Goal: Task Accomplishment & Management: Use online tool/utility

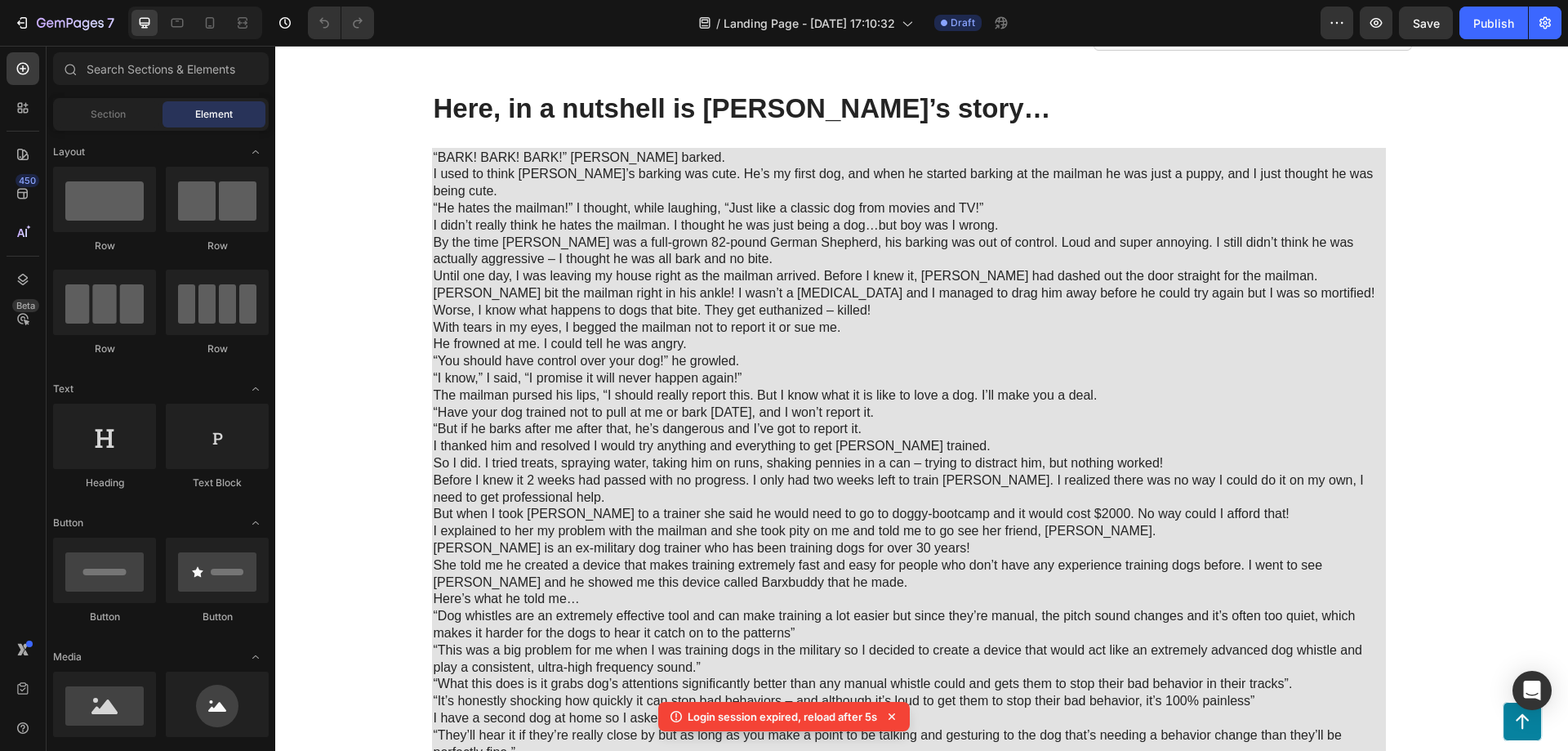
scroll to position [735, 0]
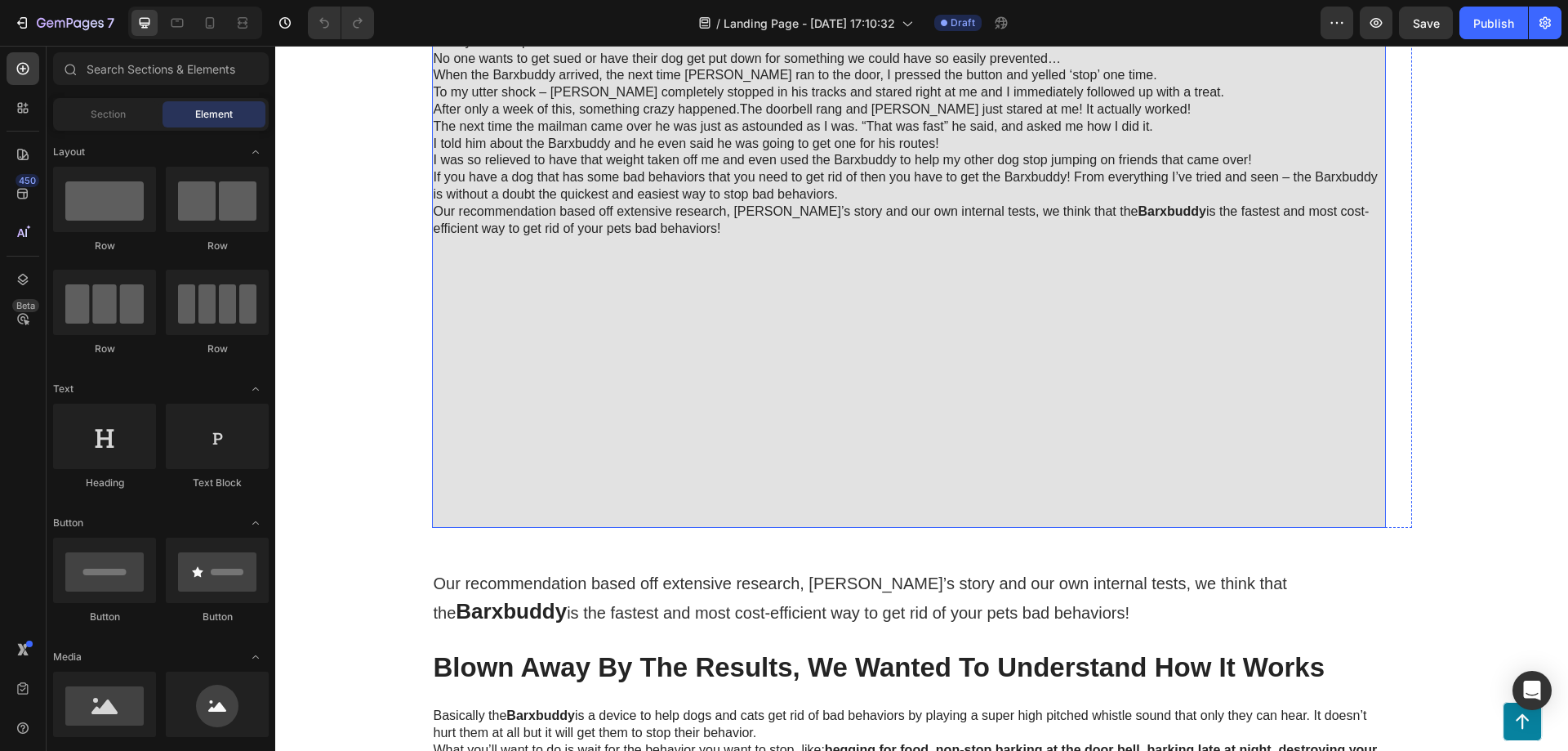
scroll to position [1716, 0]
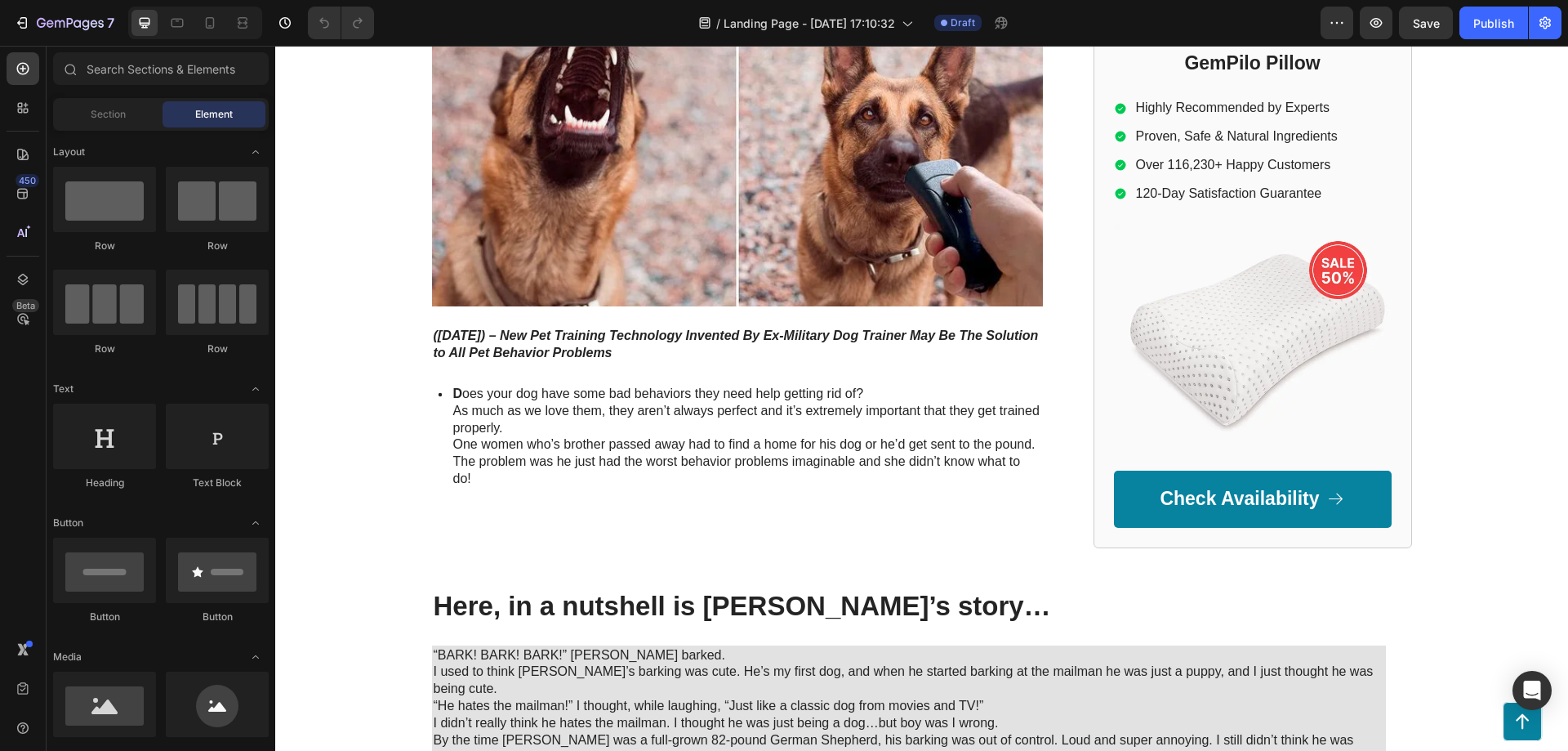
scroll to position [225, 0]
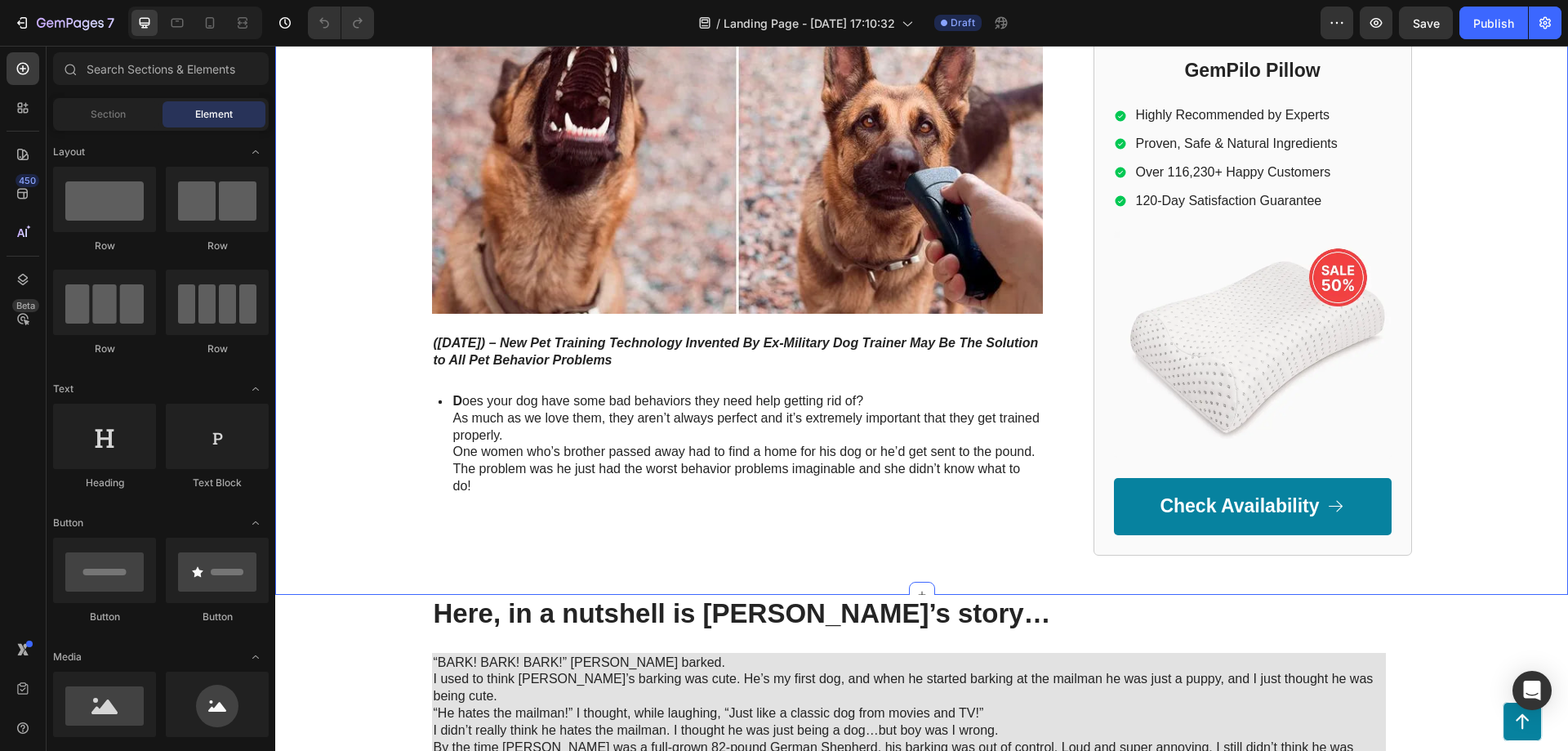
click at [1219, 353] on img at bounding box center [1253, 345] width 277 height 226
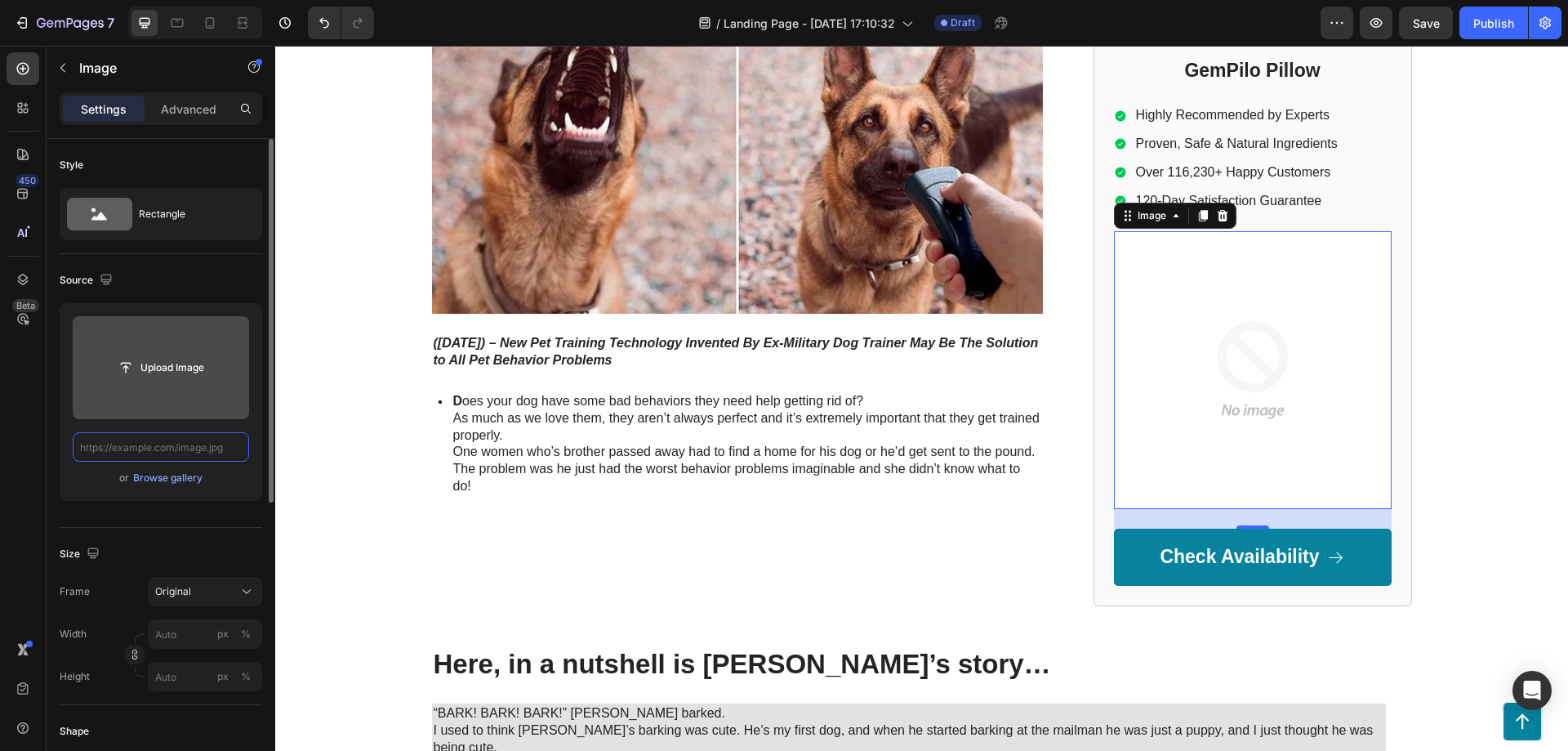
scroll to position [0, 0]
click at [152, 369] on input "file" at bounding box center [161, 367] width 113 height 27
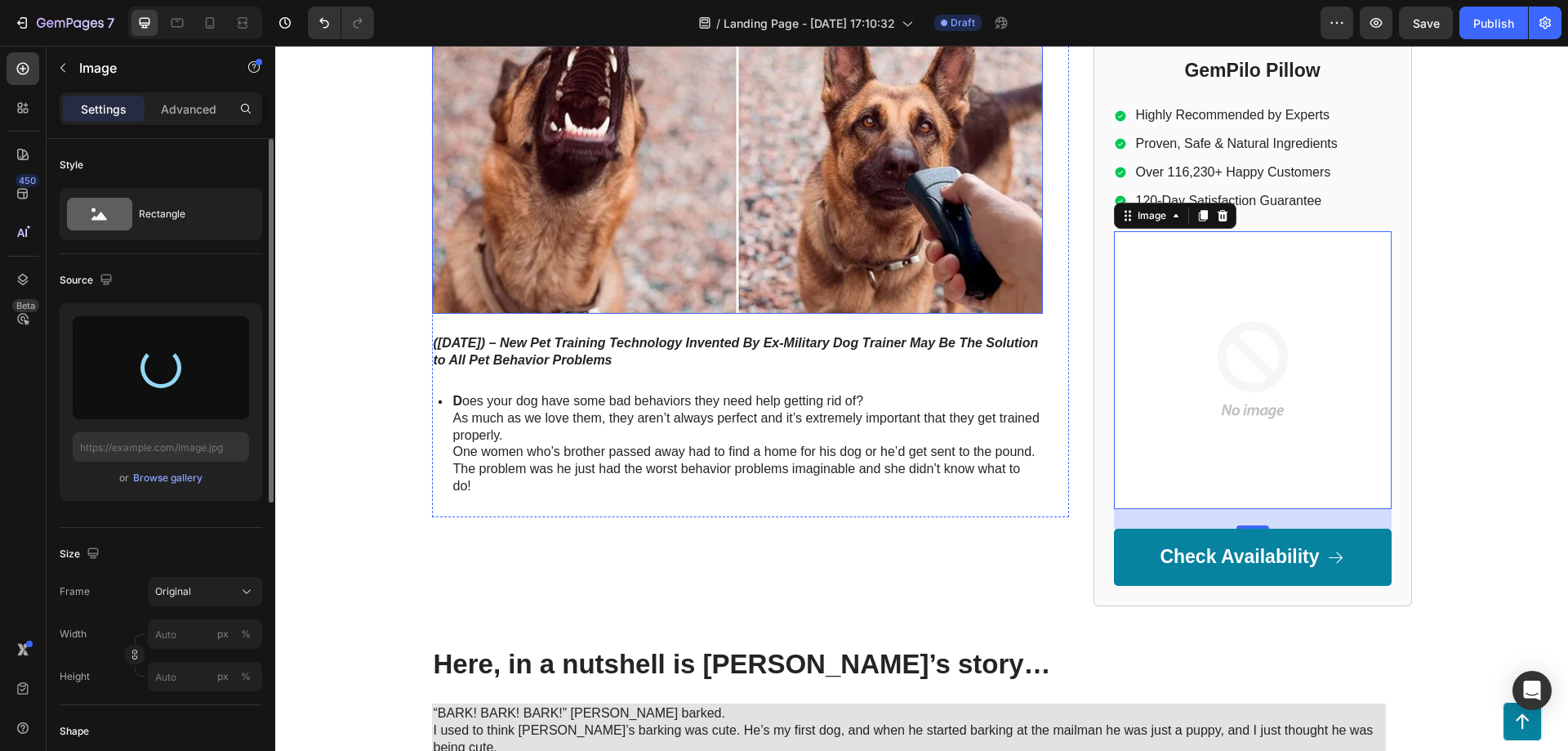
type input "https://cdn.shopify.com/s/files/1/0754/6732/5672/files/gempages_585961254959448…"
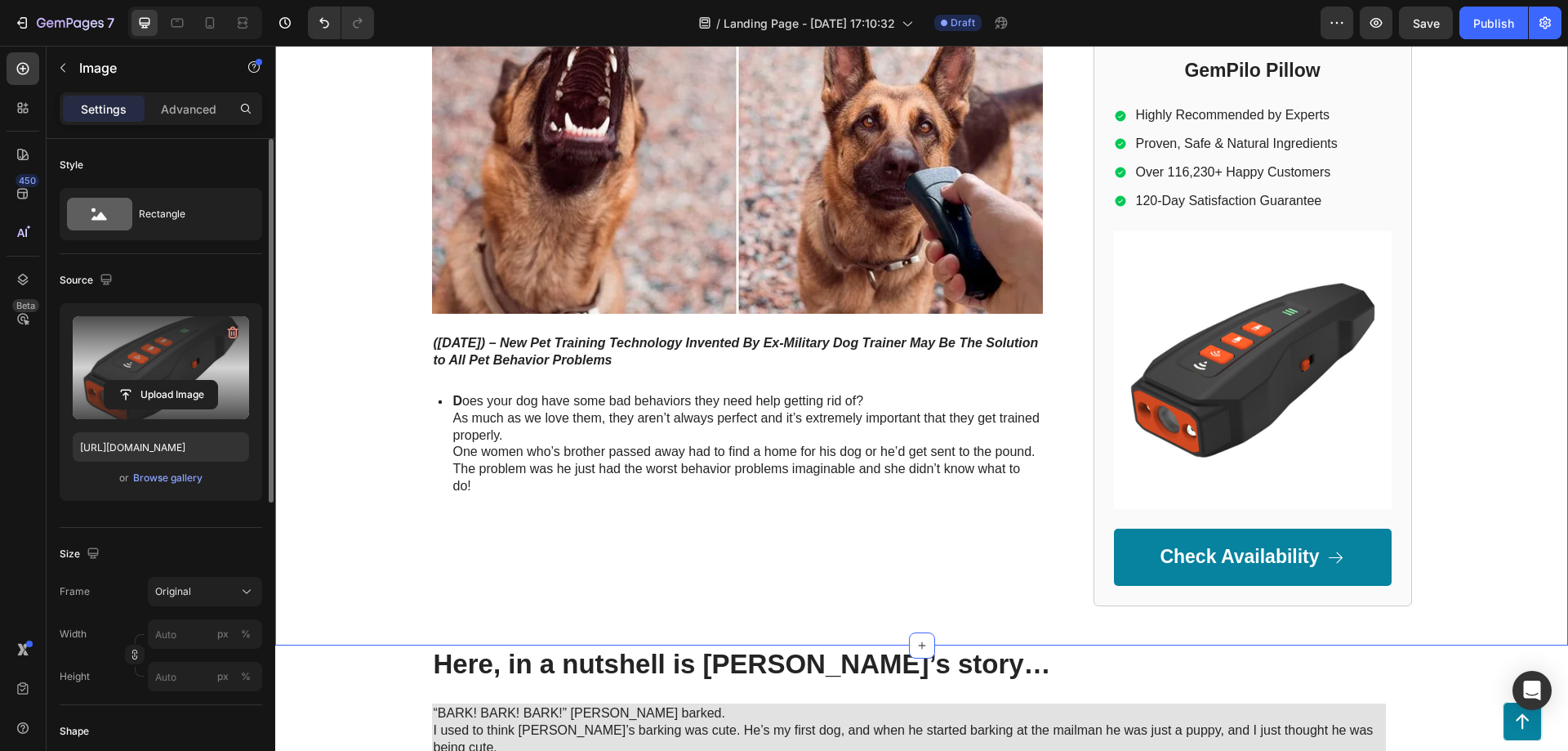
click at [1513, 237] on div "GEMPILO Text Block Advertorial Text Block Row Row How to Easily Stop Pet’s Bad …" at bounding box center [922, 230] width 1293 height 753
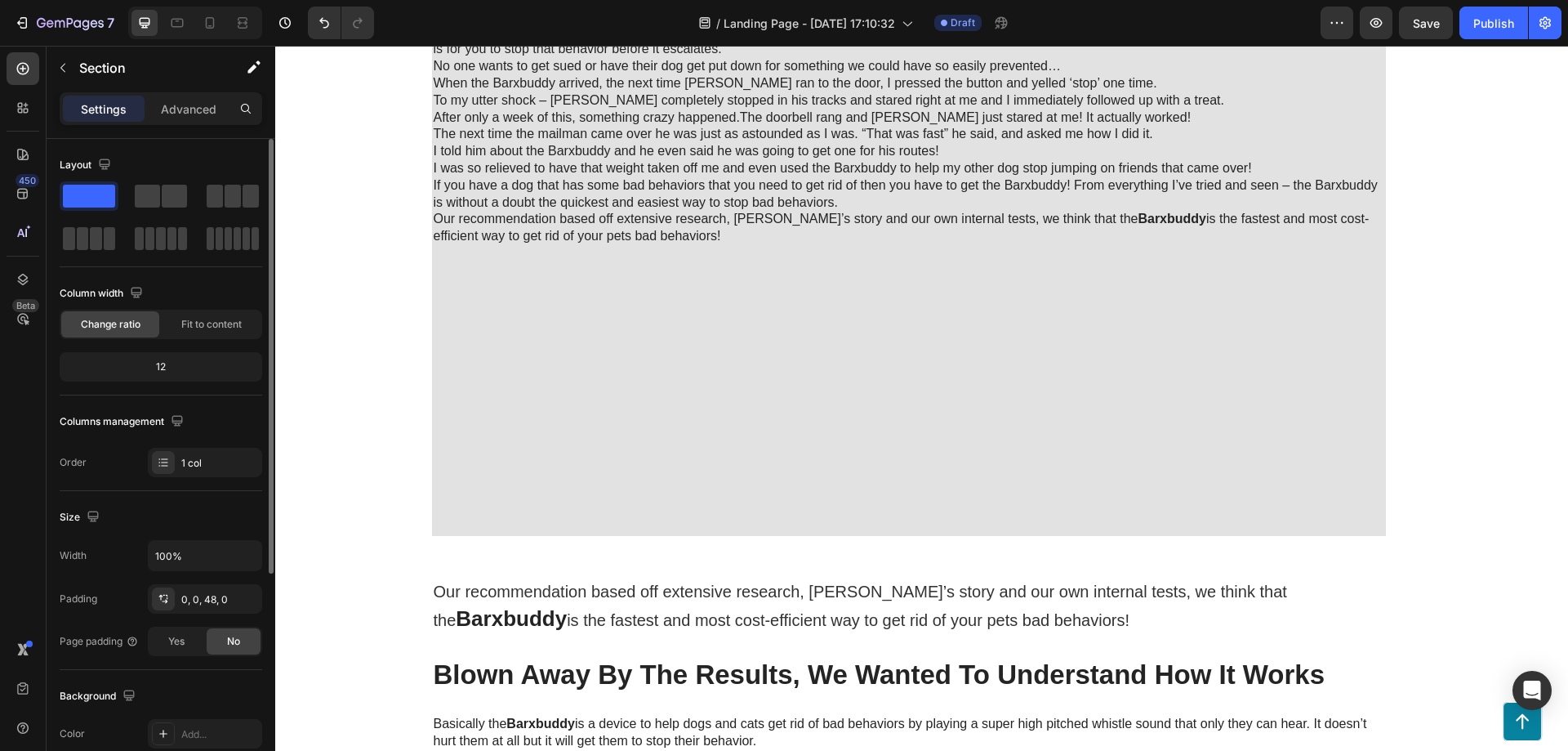
scroll to position [1716, 0]
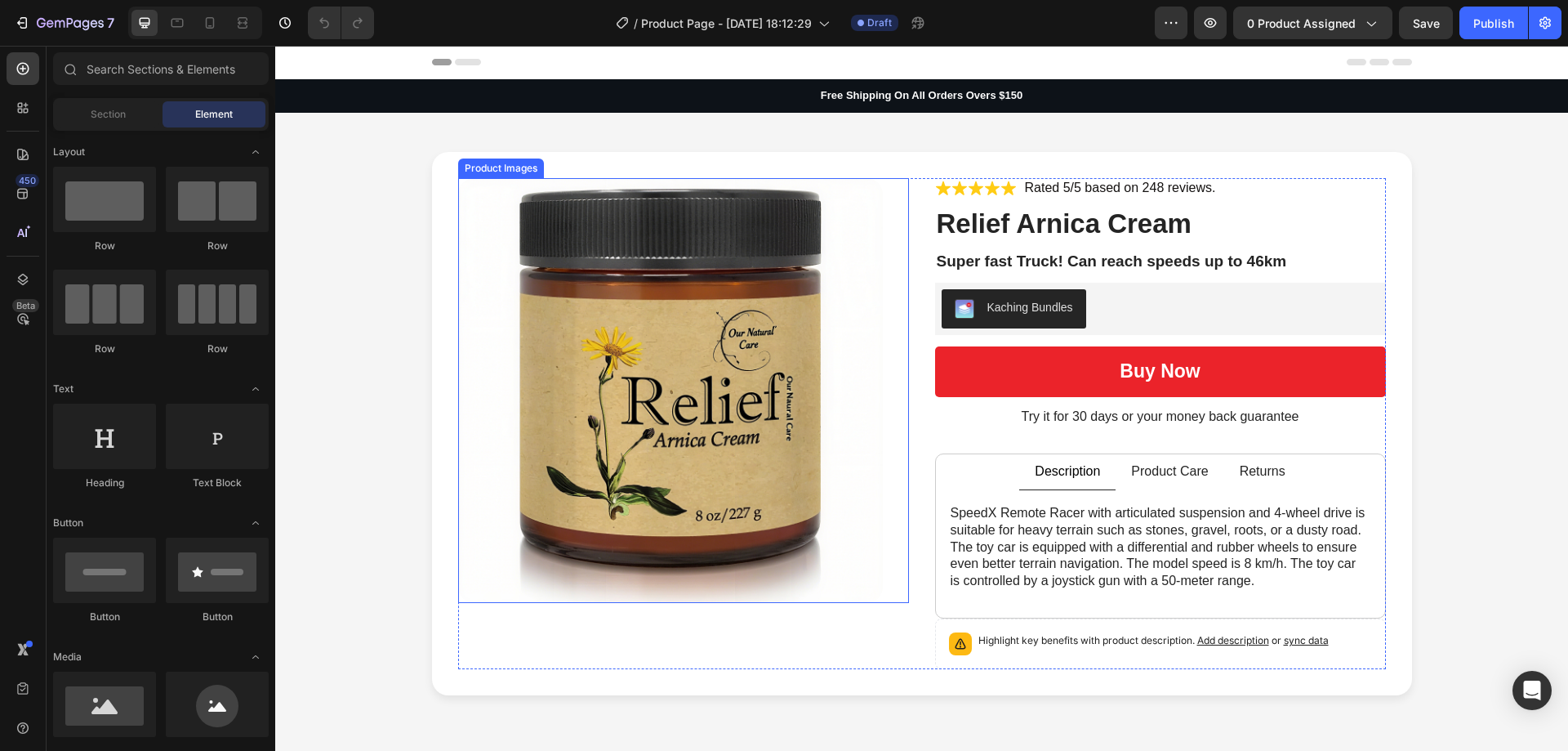
click at [704, 279] on img at bounding box center [670, 391] width 425 height 425
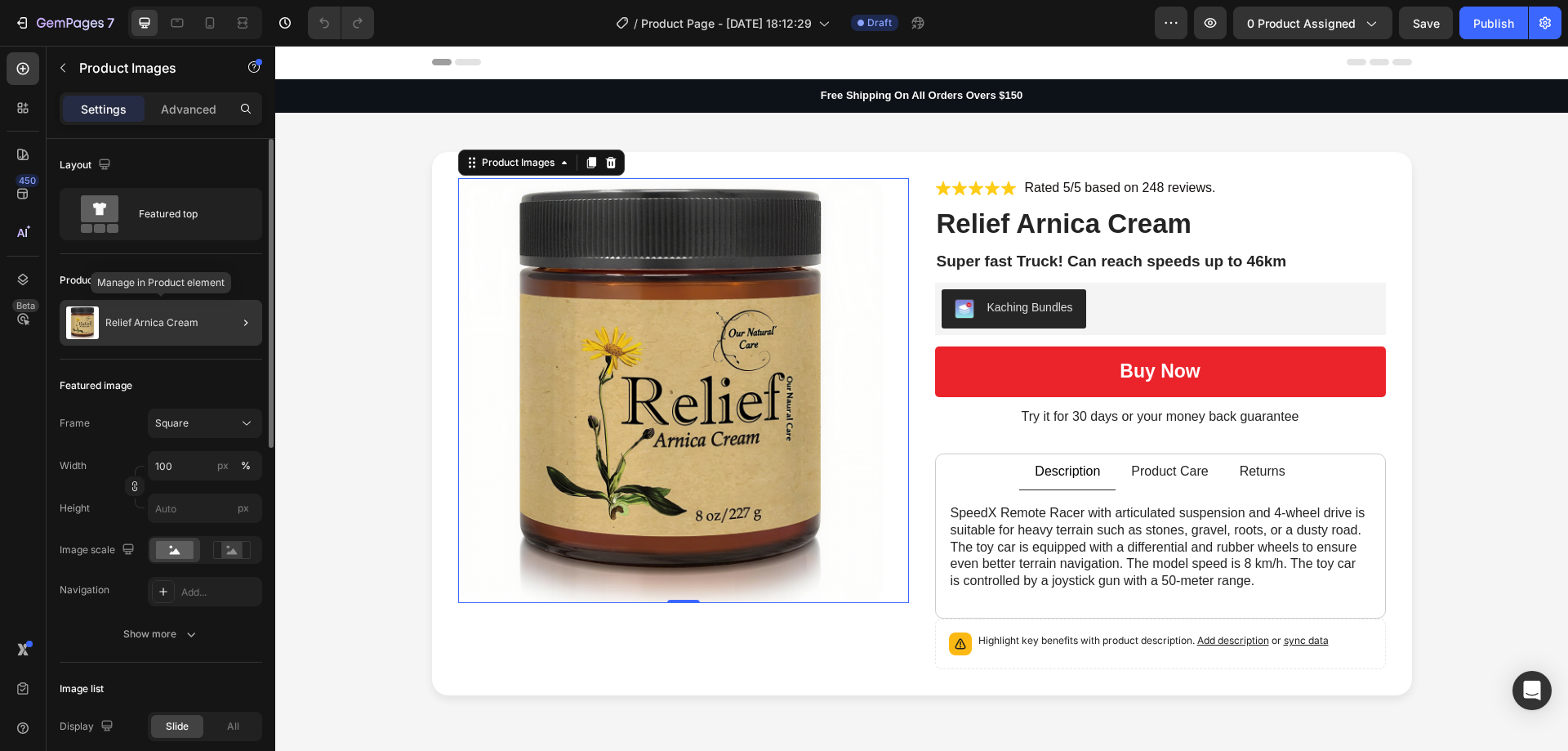
click at [214, 323] on div "Relief Arnica Cream" at bounding box center [160, 322] width 202 height 46
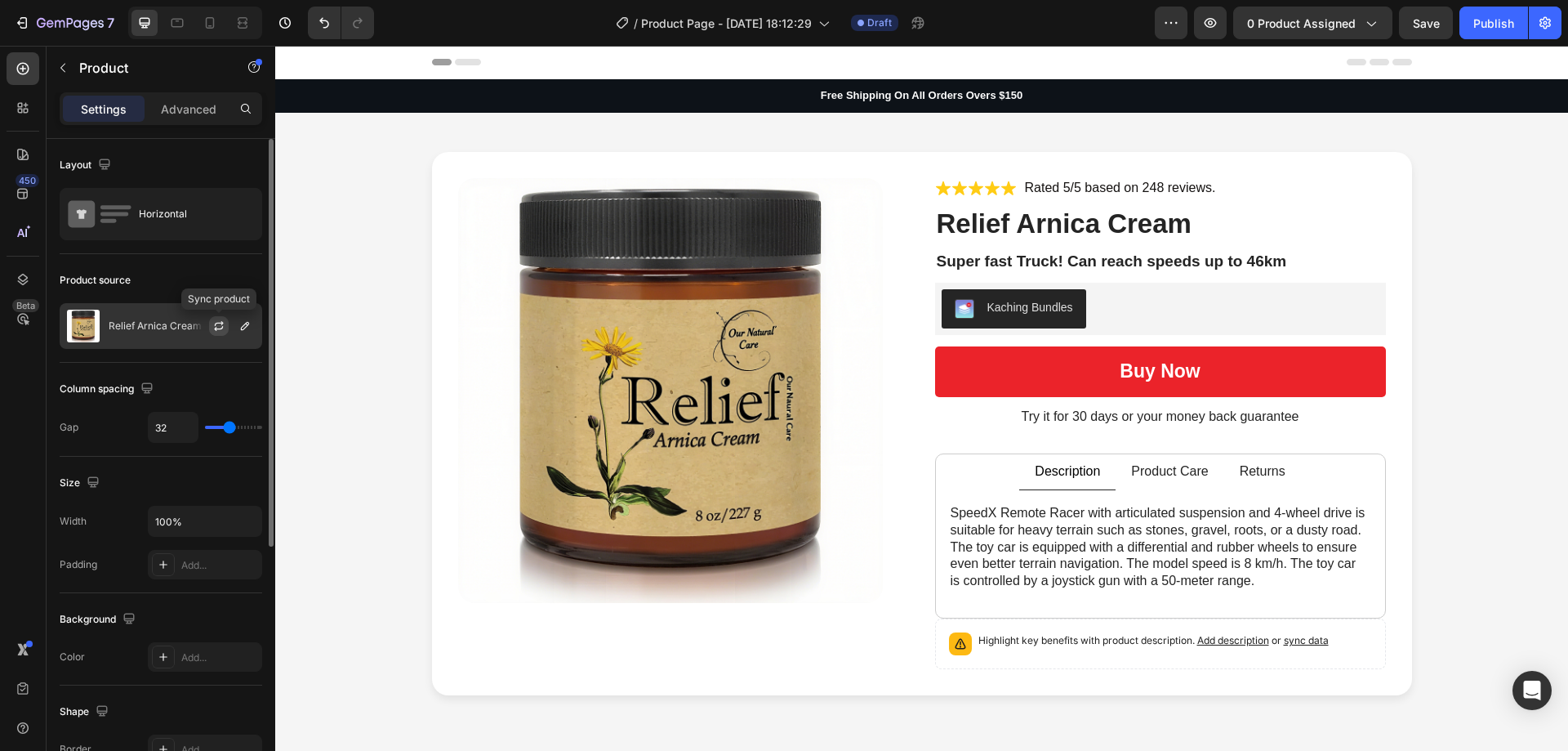
click at [222, 330] on icon "button" at bounding box center [218, 326] width 13 height 13
click at [246, 329] on icon "button" at bounding box center [245, 326] width 13 height 13
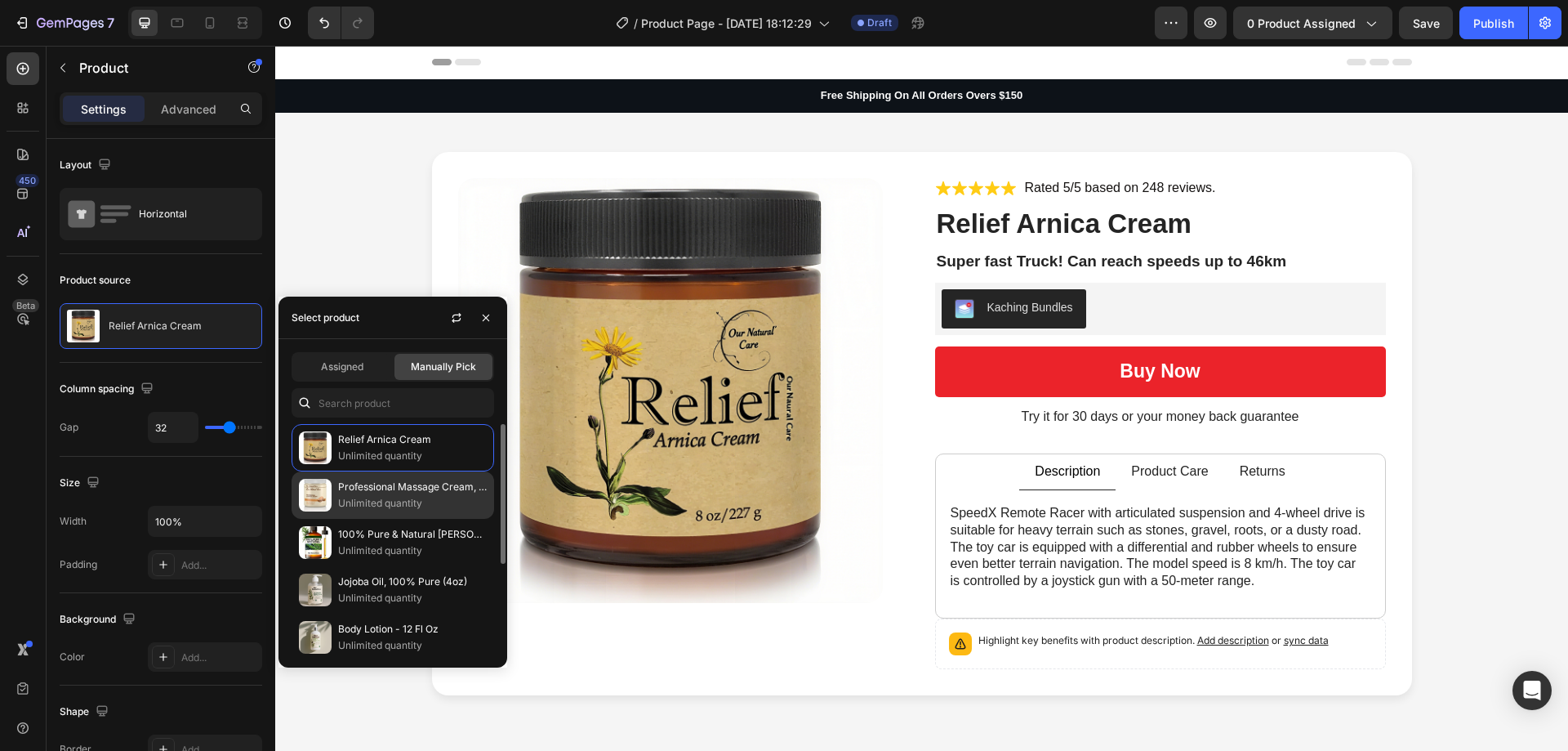
click at [399, 505] on p "Unlimited quantity" at bounding box center [413, 503] width 148 height 16
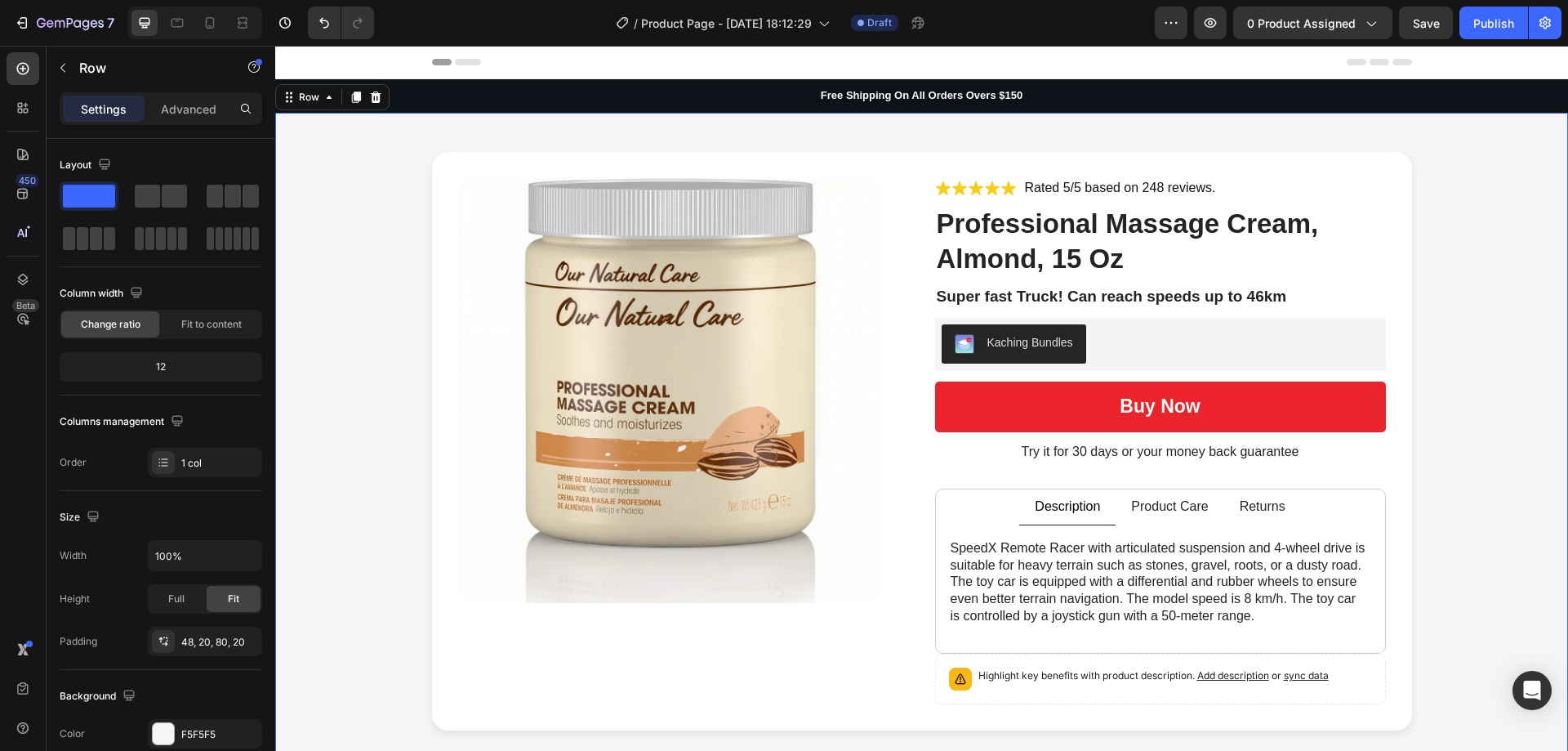
click at [380, 245] on div "Product Images Icon Icon Icon Icon Icon Icon List Rated 5/5 based on 248 review…" at bounding box center [921, 441] width 1261 height 579
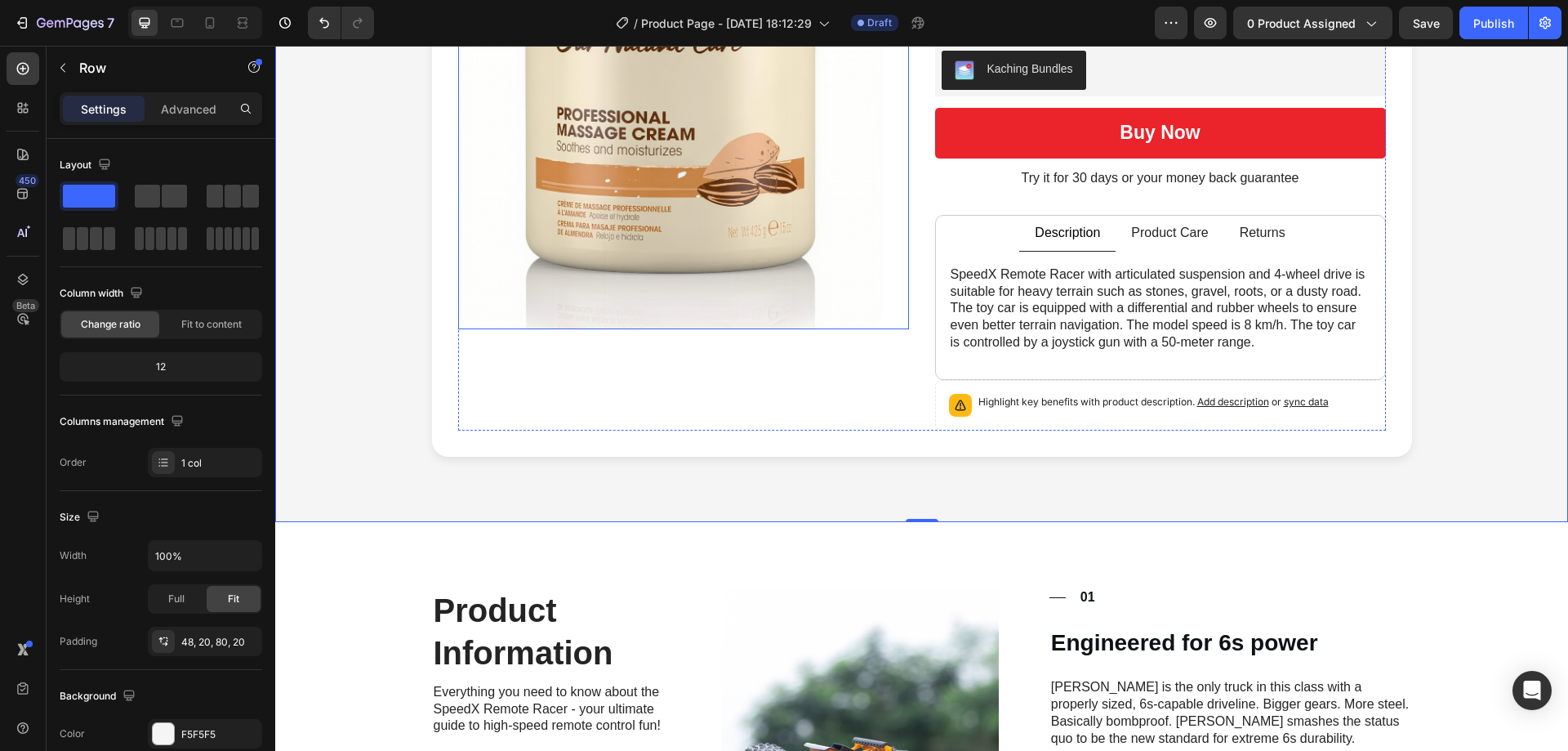
scroll to position [163, 0]
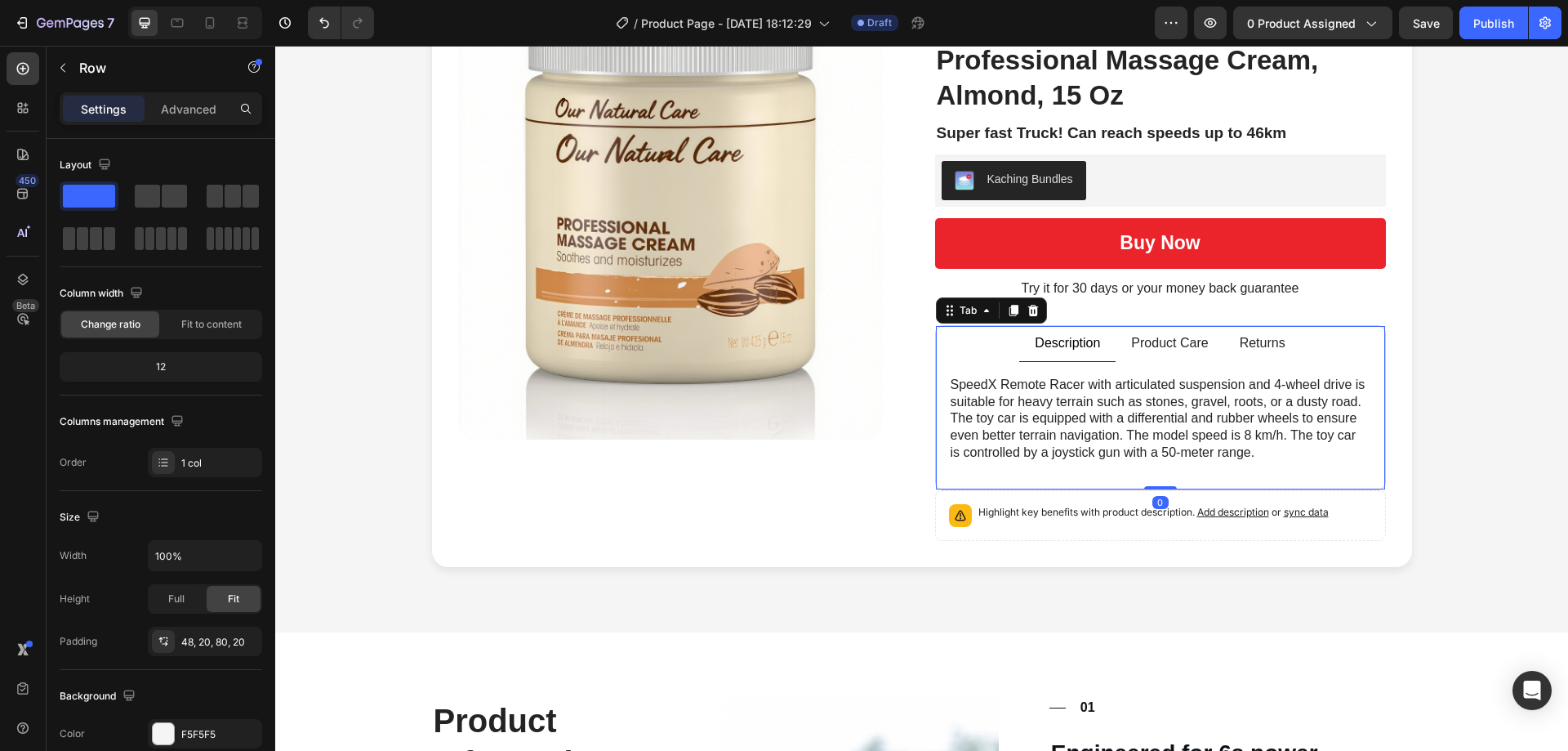
click at [1165, 346] on p "Product Care" at bounding box center [1170, 343] width 77 height 17
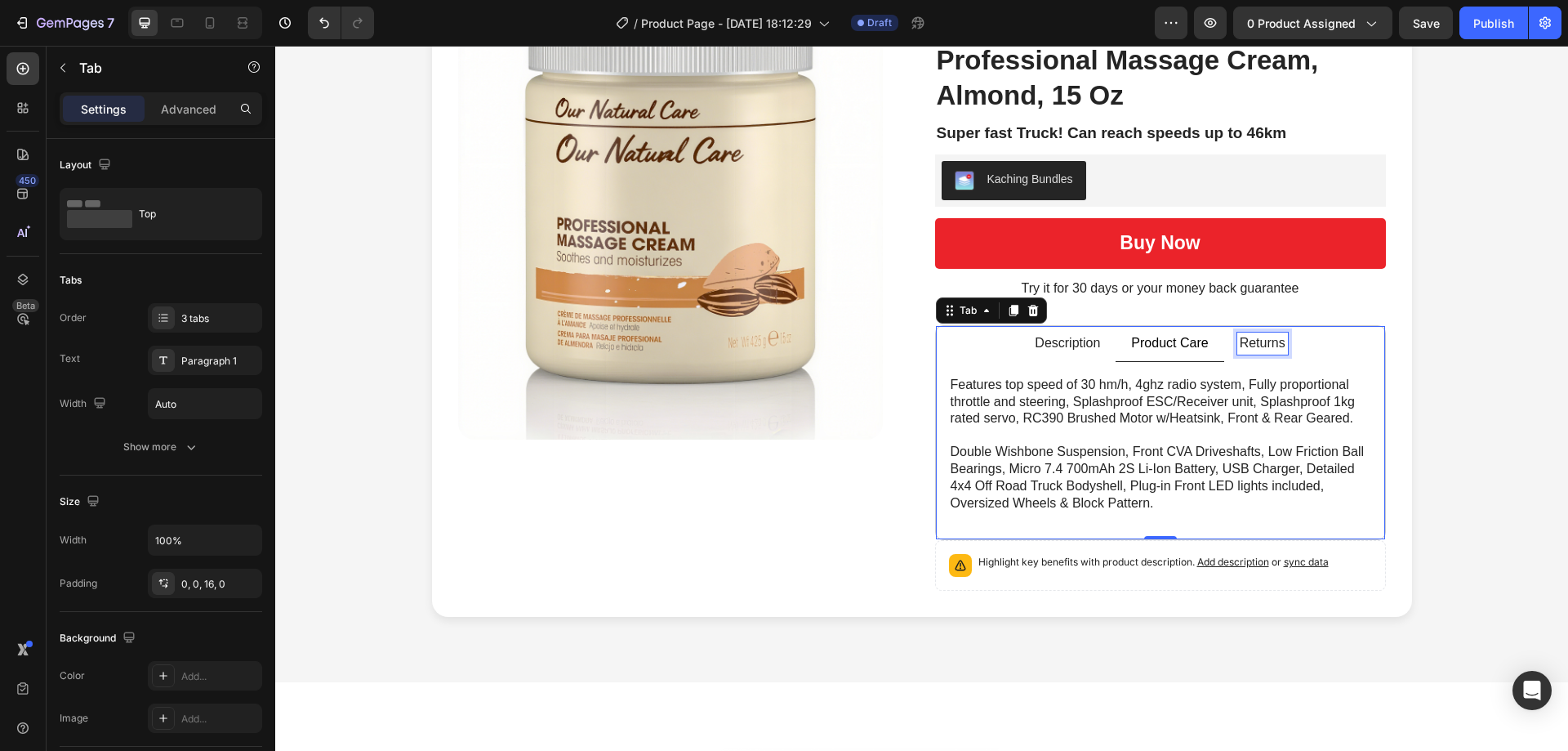
click at [1271, 336] on p "Returns" at bounding box center [1263, 343] width 46 height 17
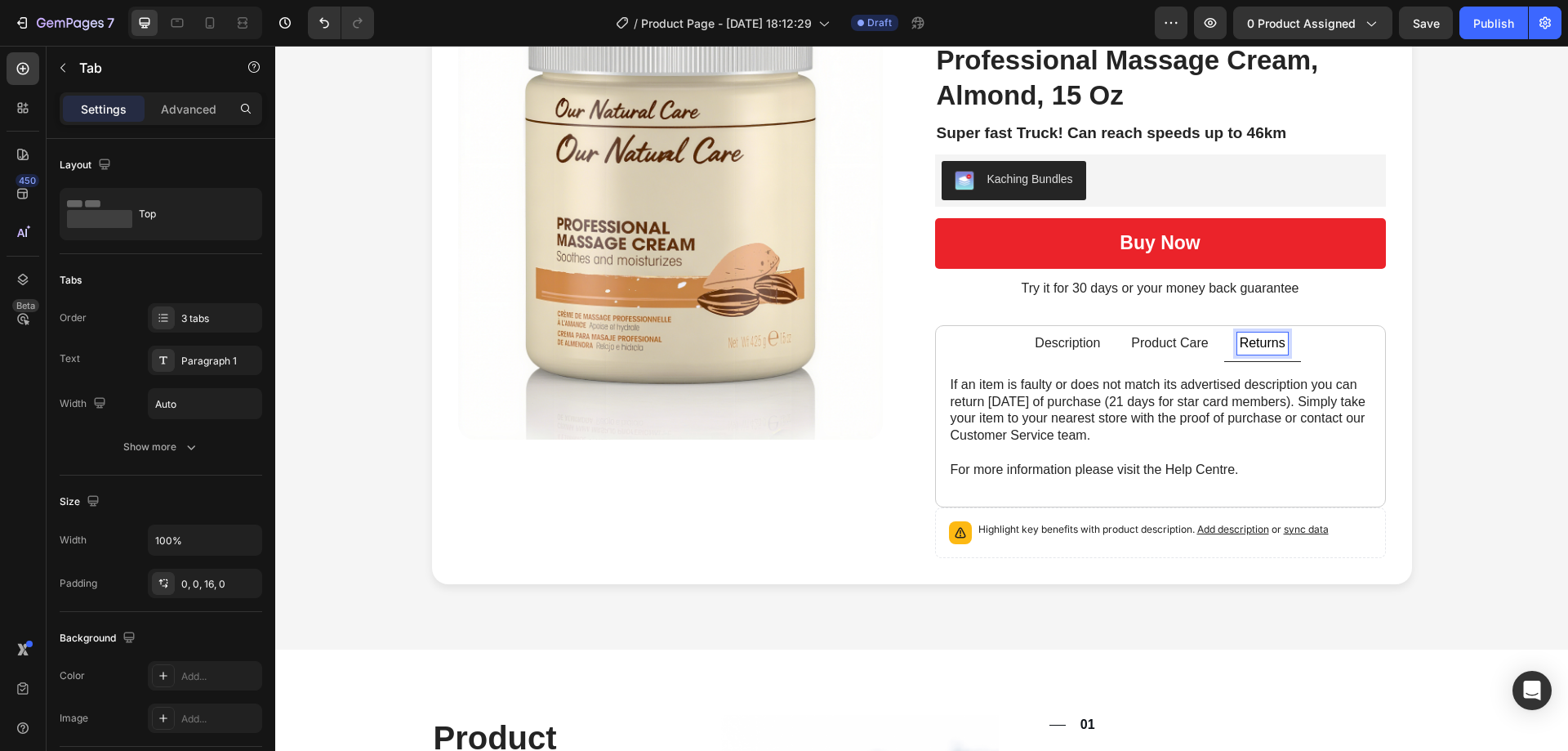
click at [1069, 351] on p "Description" at bounding box center [1067, 343] width 65 height 17
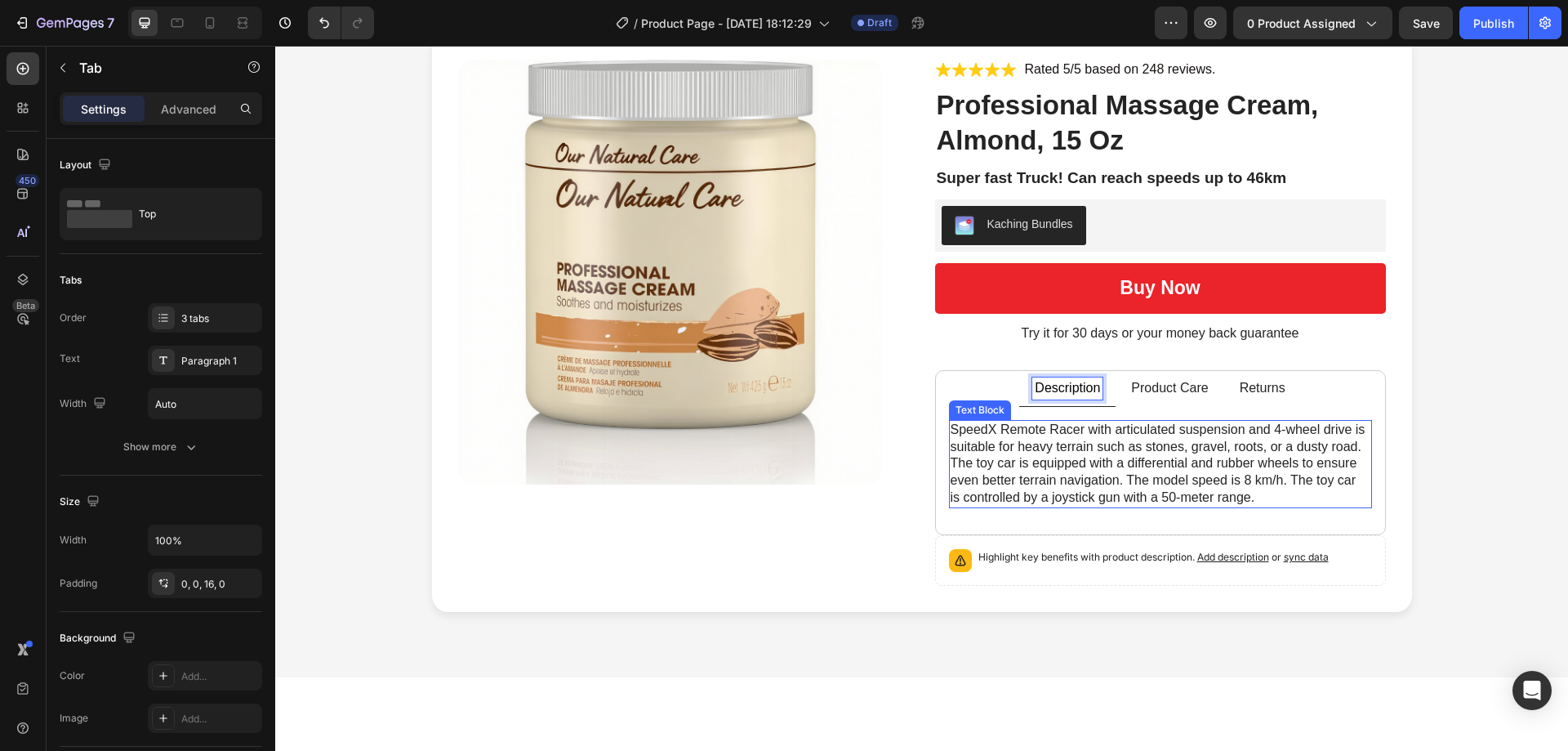
scroll to position [0, 0]
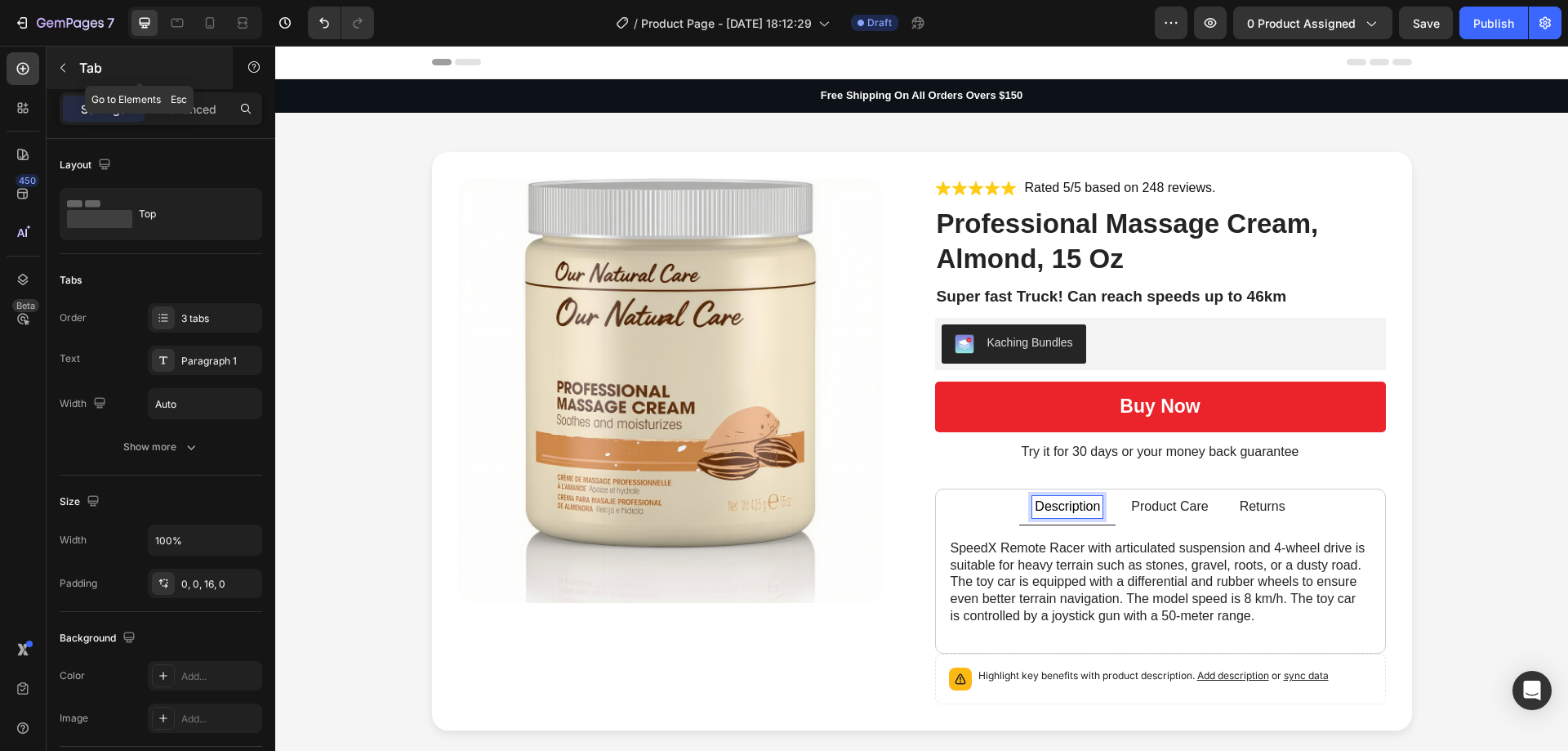
click at [98, 56] on div "Tab" at bounding box center [140, 68] width 186 height 42
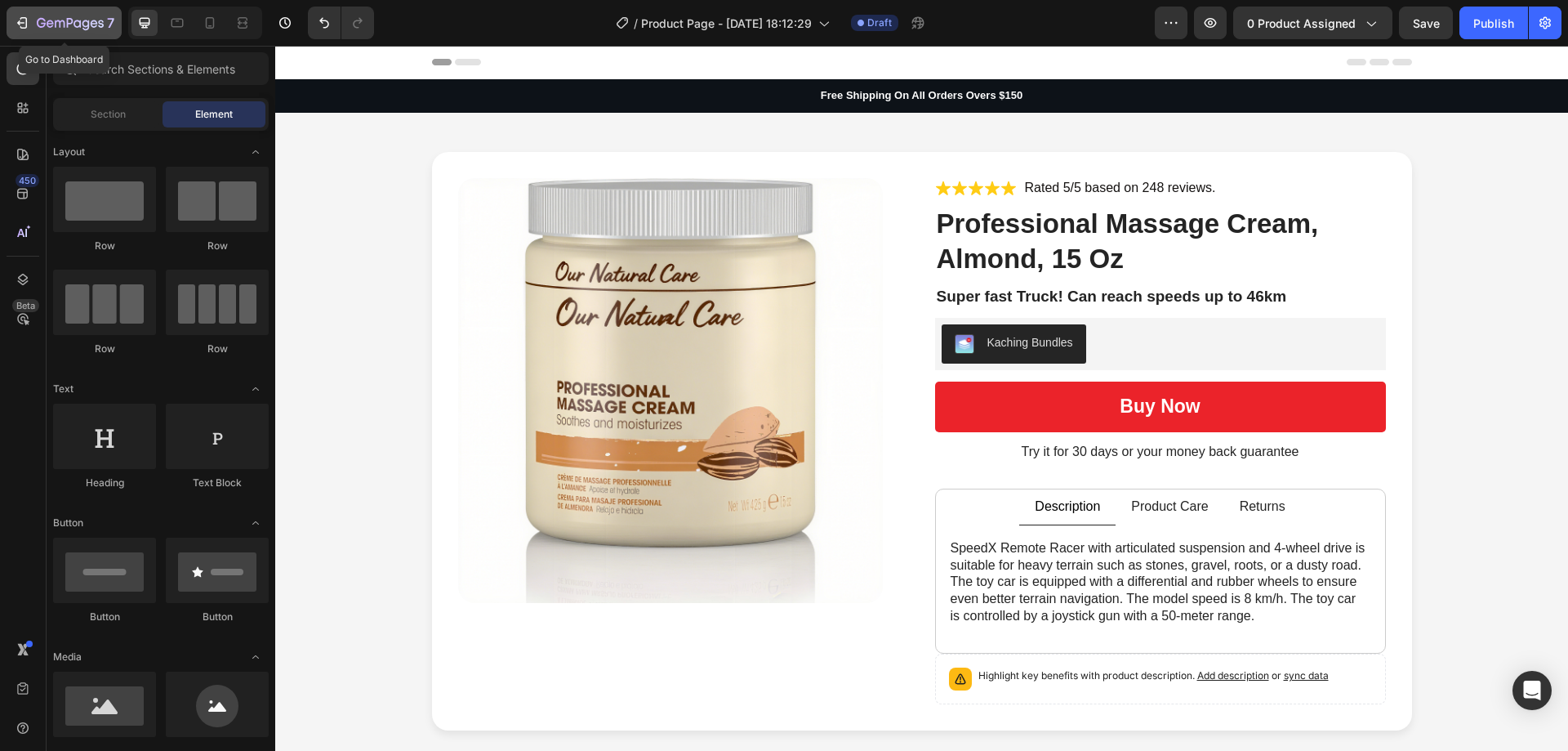
click at [27, 16] on icon "button" at bounding box center [22, 23] width 16 height 16
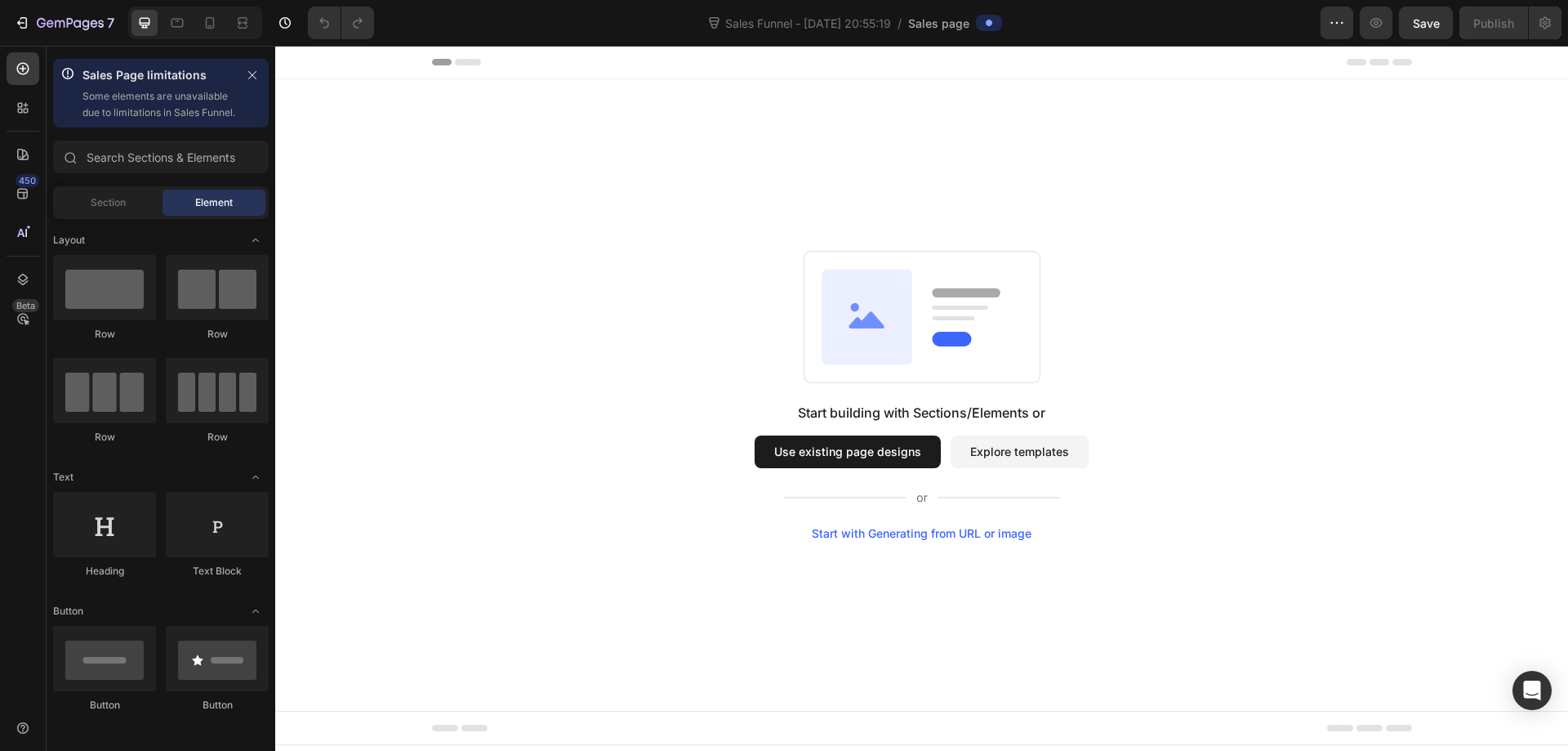
click at [1056, 456] on button "Explore templates" at bounding box center [1019, 451] width 138 height 33
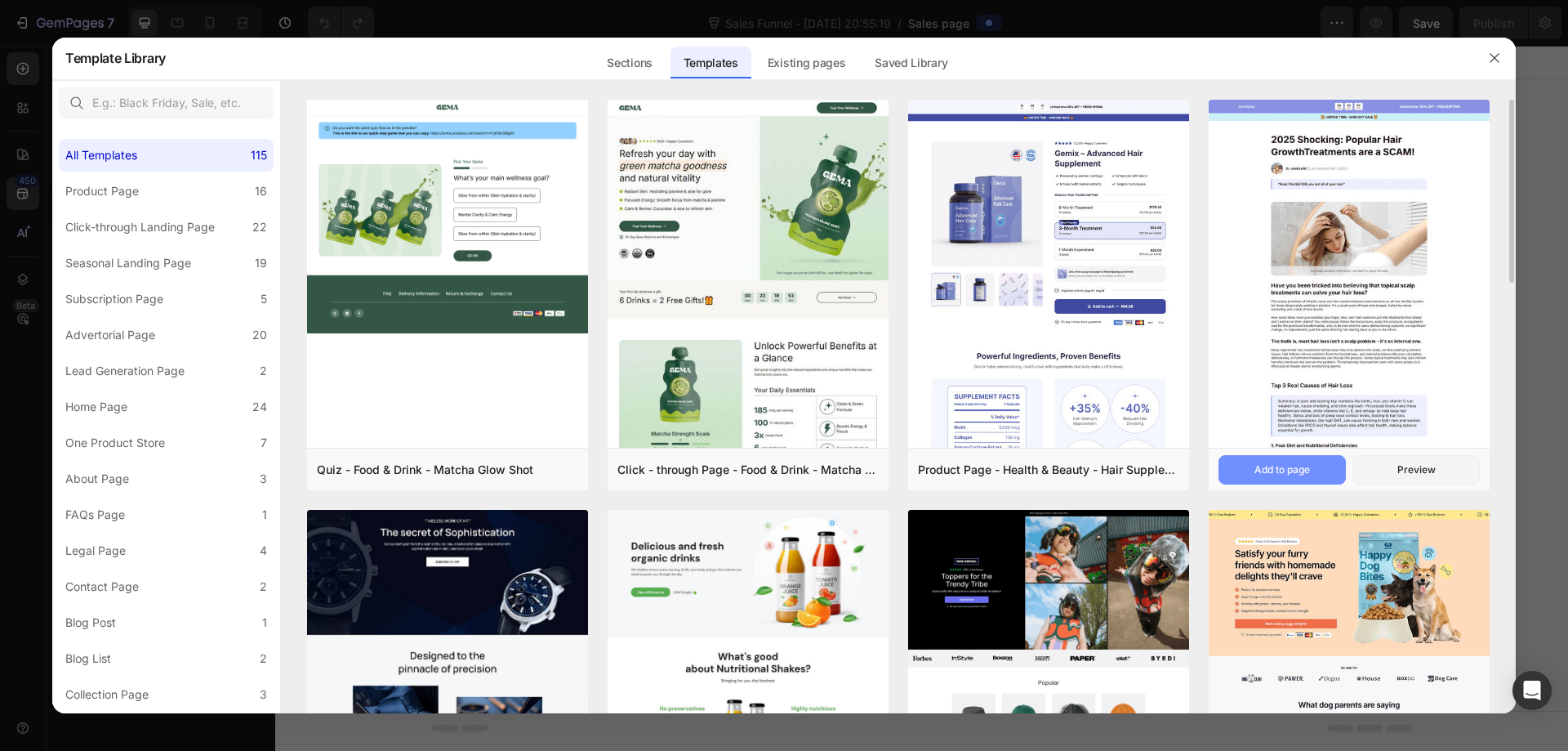
click at [1311, 462] on button "Add to page" at bounding box center [1283, 469] width 127 height 29
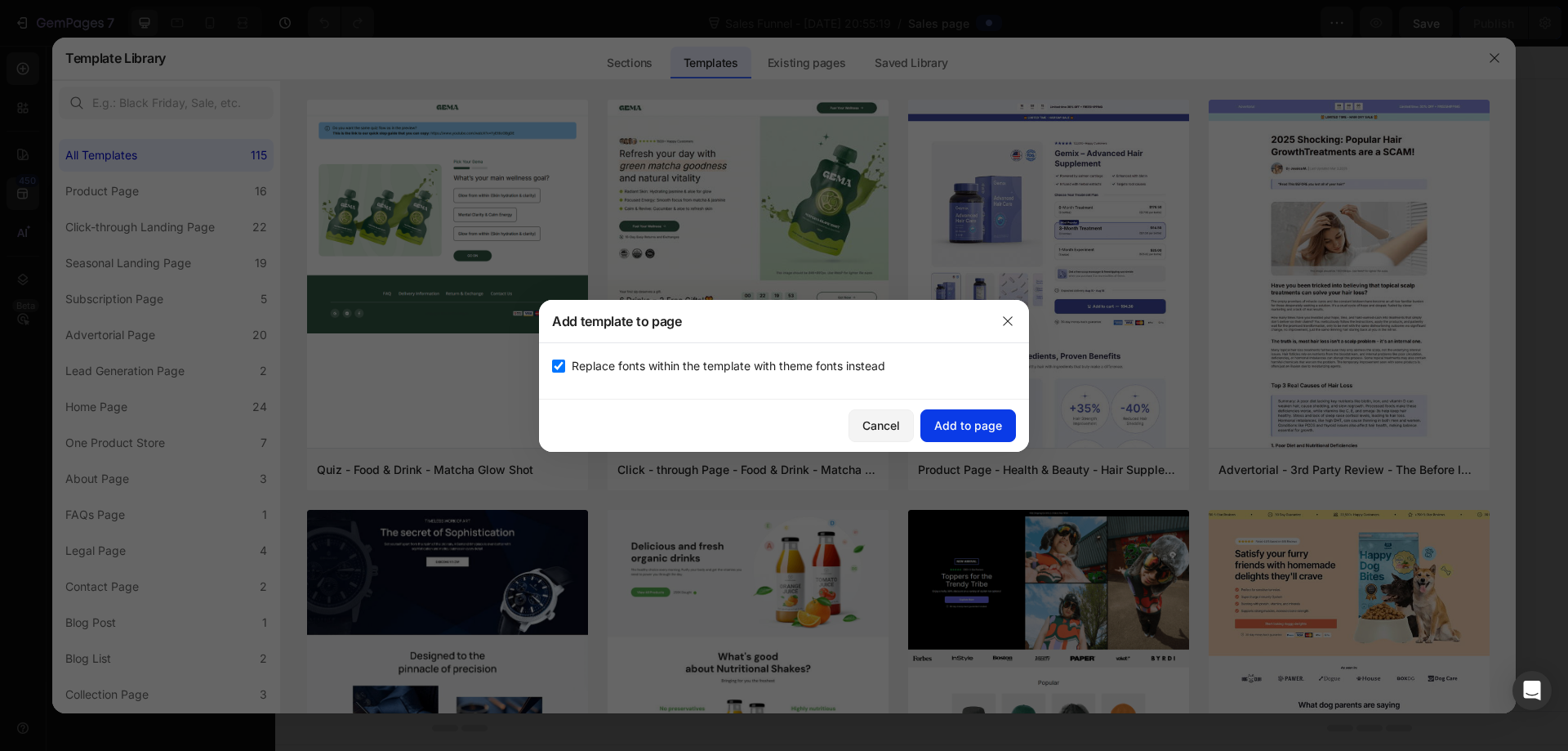
click at [1001, 424] on div "Add to page" at bounding box center [968, 425] width 68 height 17
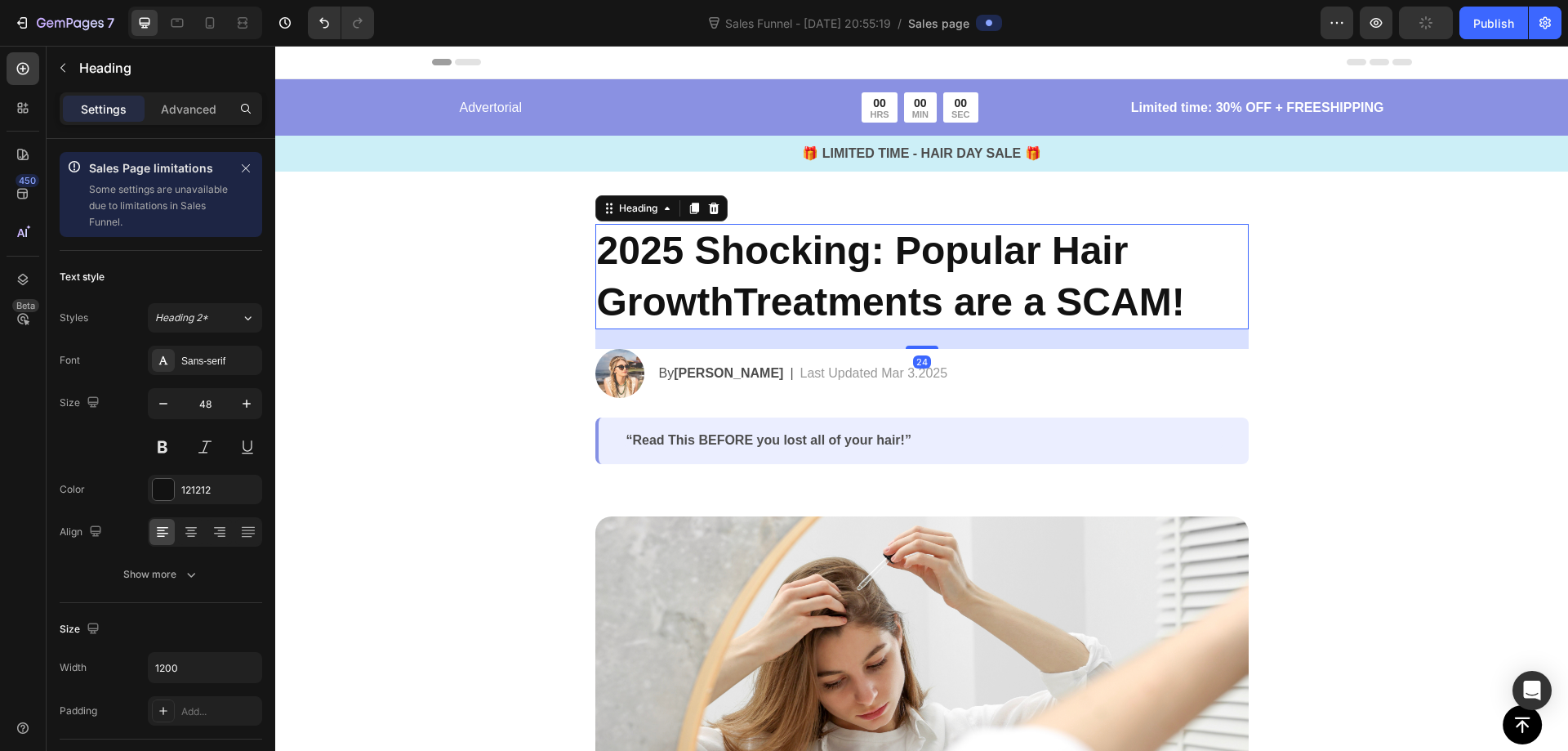
click at [901, 286] on h2 "2025 Shocking: Popular Hair GrowthTreatments are a SCAM!" at bounding box center [922, 276] width 654 height 105
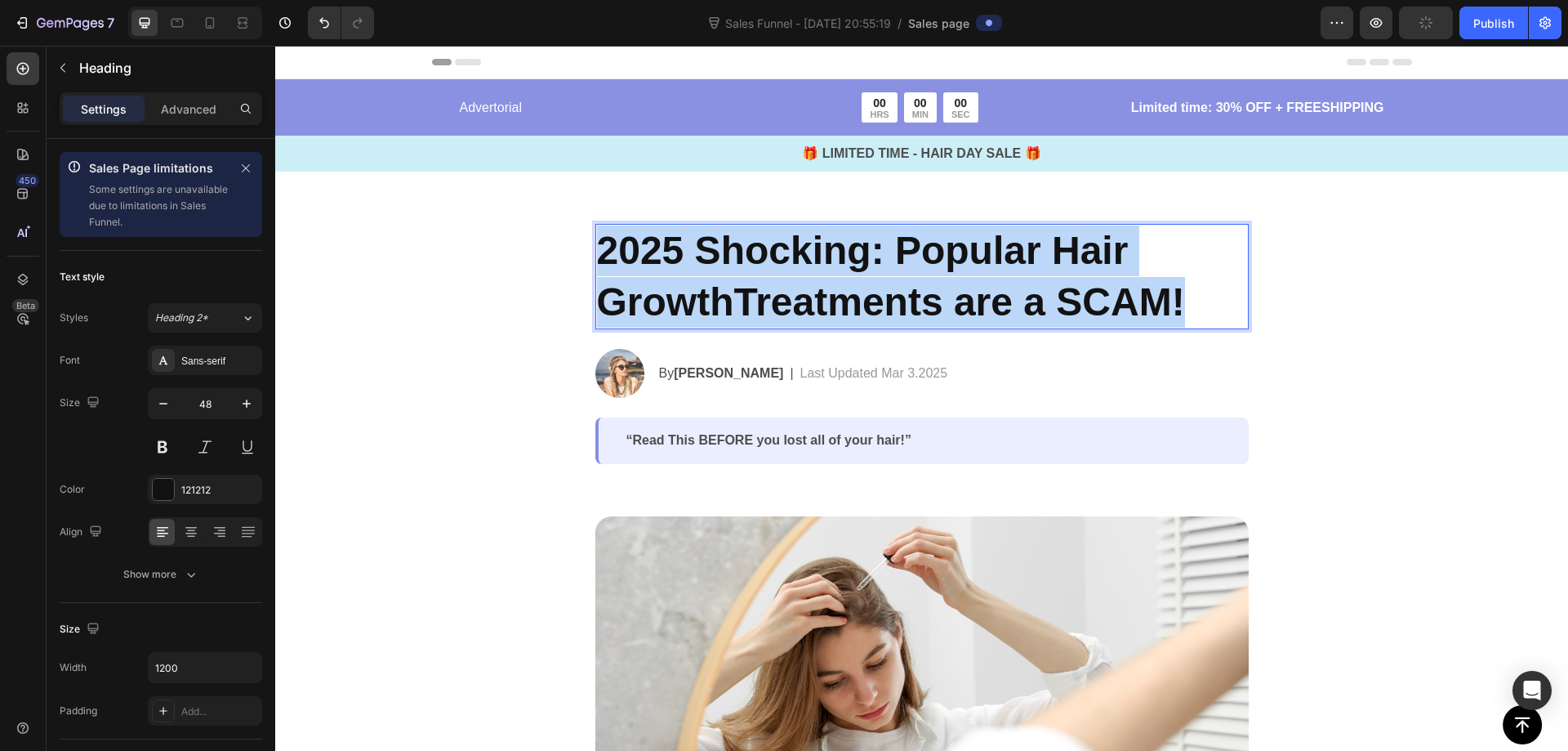
click at [901, 286] on p "2025 Shocking: Popular Hair GrowthTreatments are a SCAM!" at bounding box center [922, 277] width 650 height 102
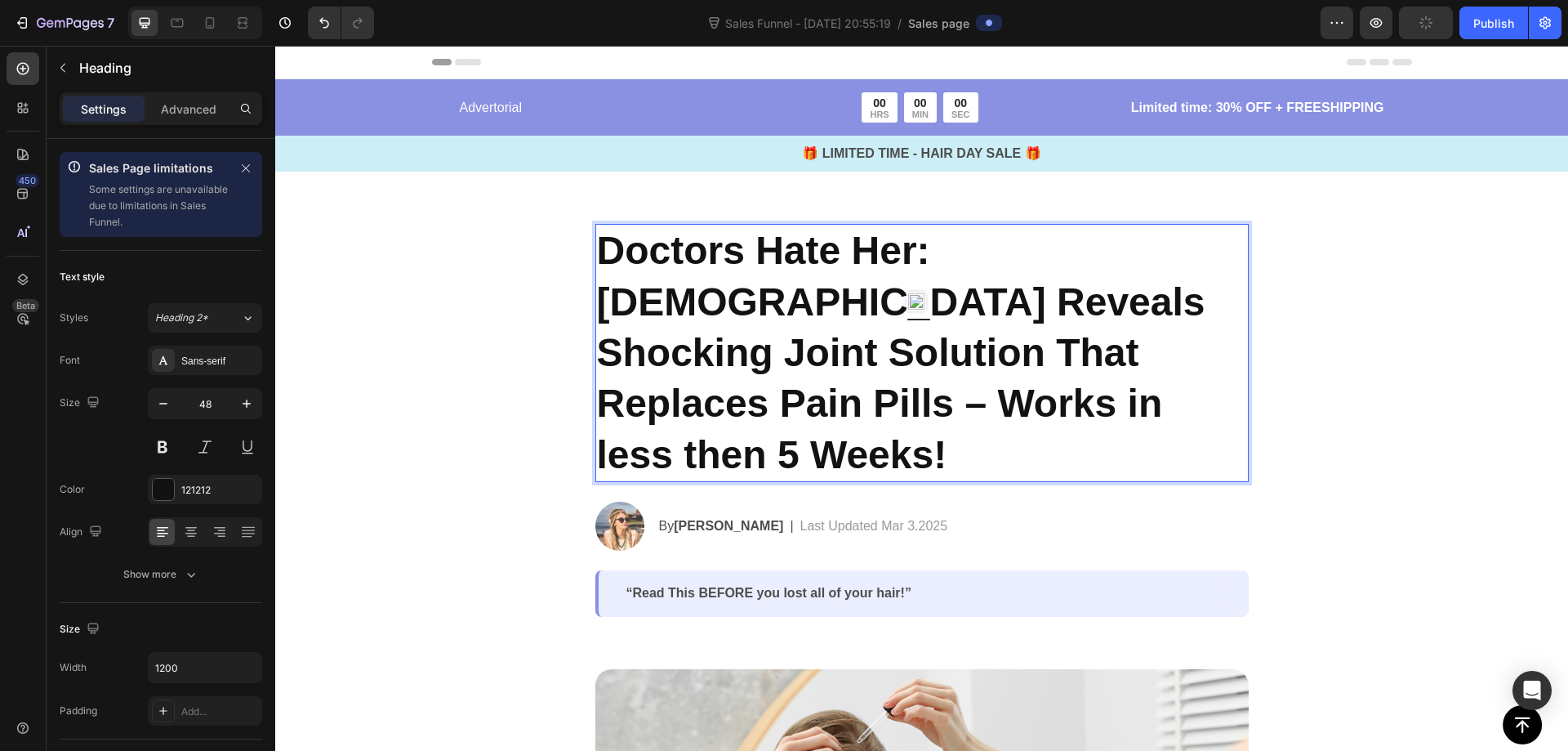
scroll to position [1, 0]
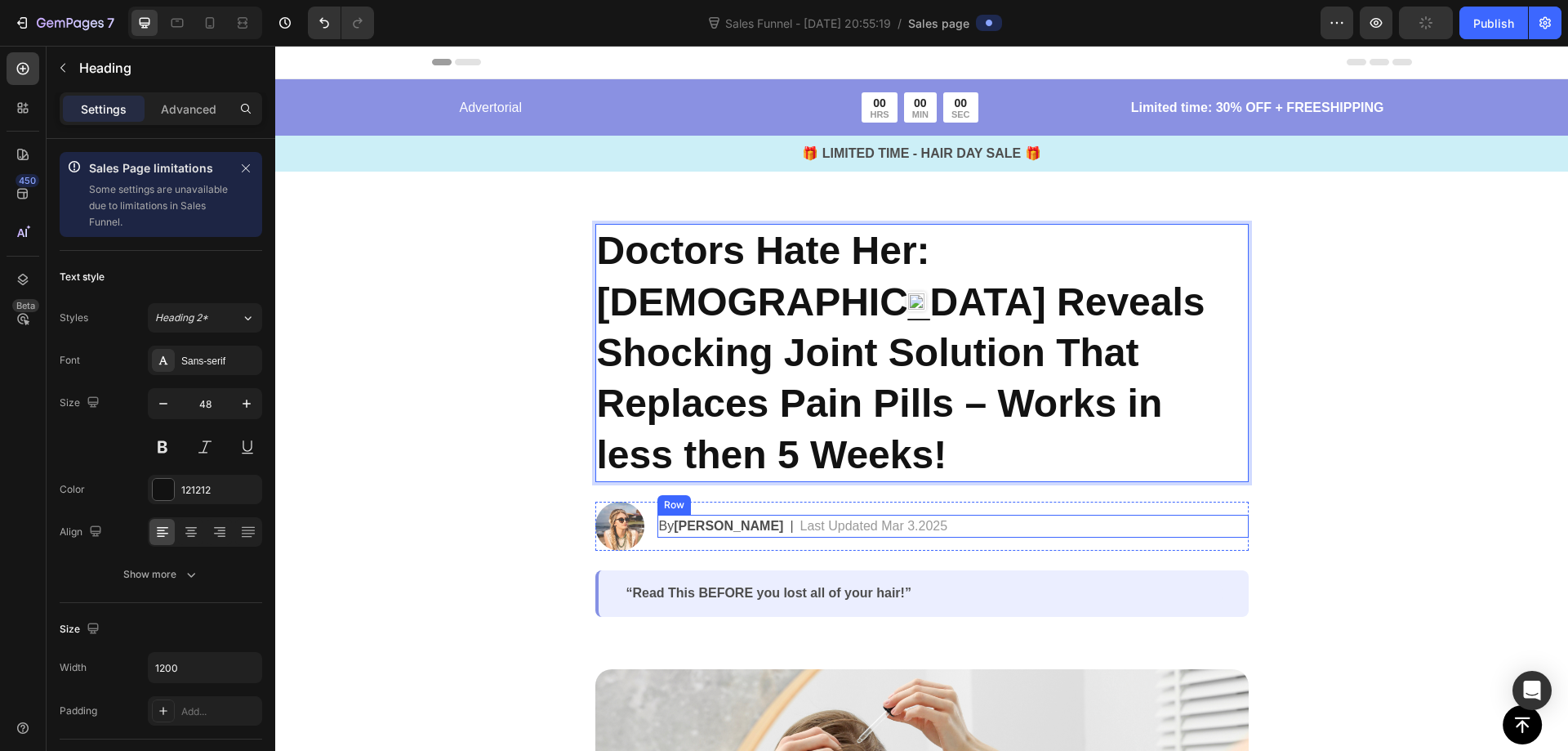
click at [749, 515] on div "By [PERSON_NAME] Text Block | Text Block Last Updated Mar 3.2025 Text Block Row" at bounding box center [952, 527] width 591 height 23
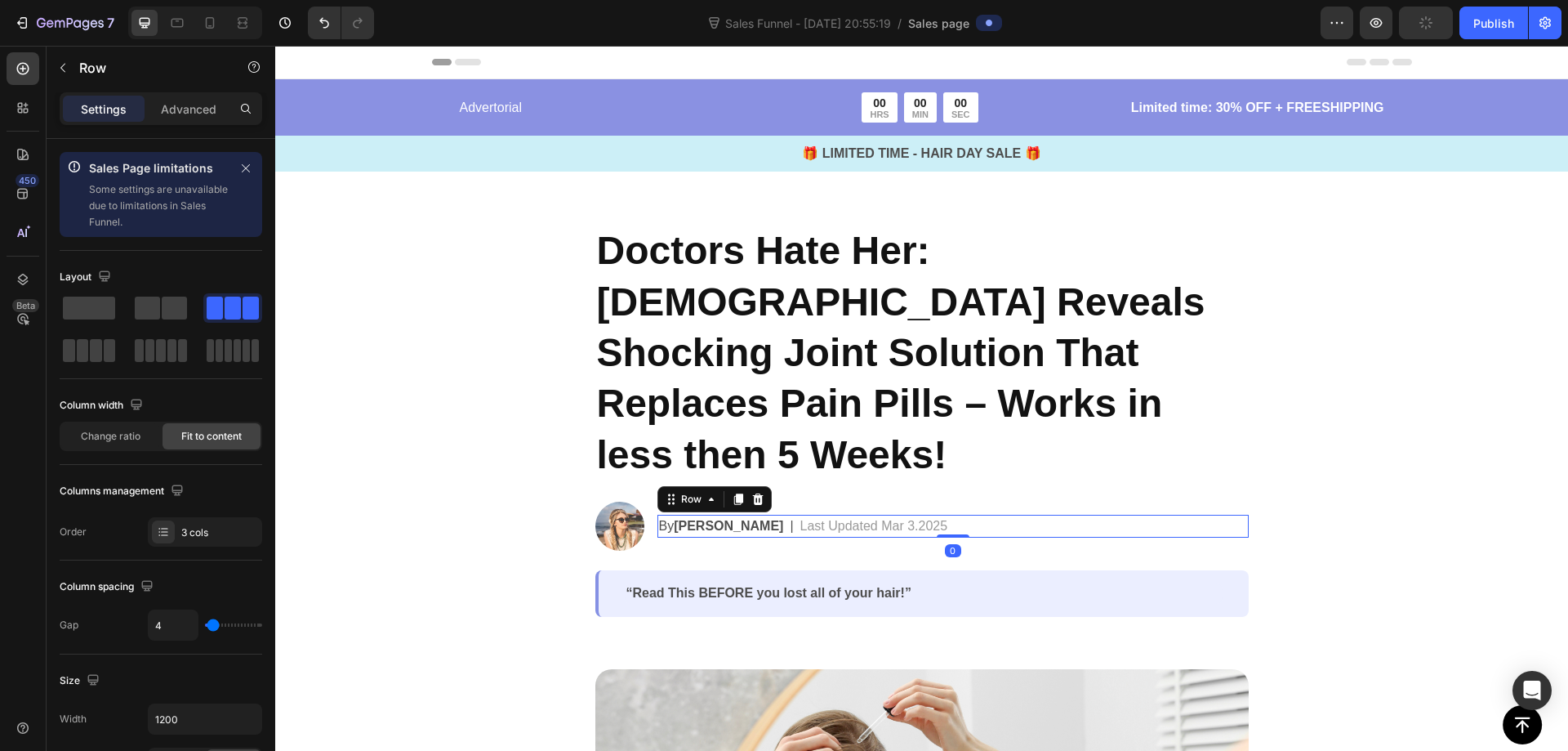
click at [749, 515] on div "By [PERSON_NAME] Text Block | Text Block Last Updated Mar 3.2025 Text Block Row…" at bounding box center [952, 527] width 591 height 23
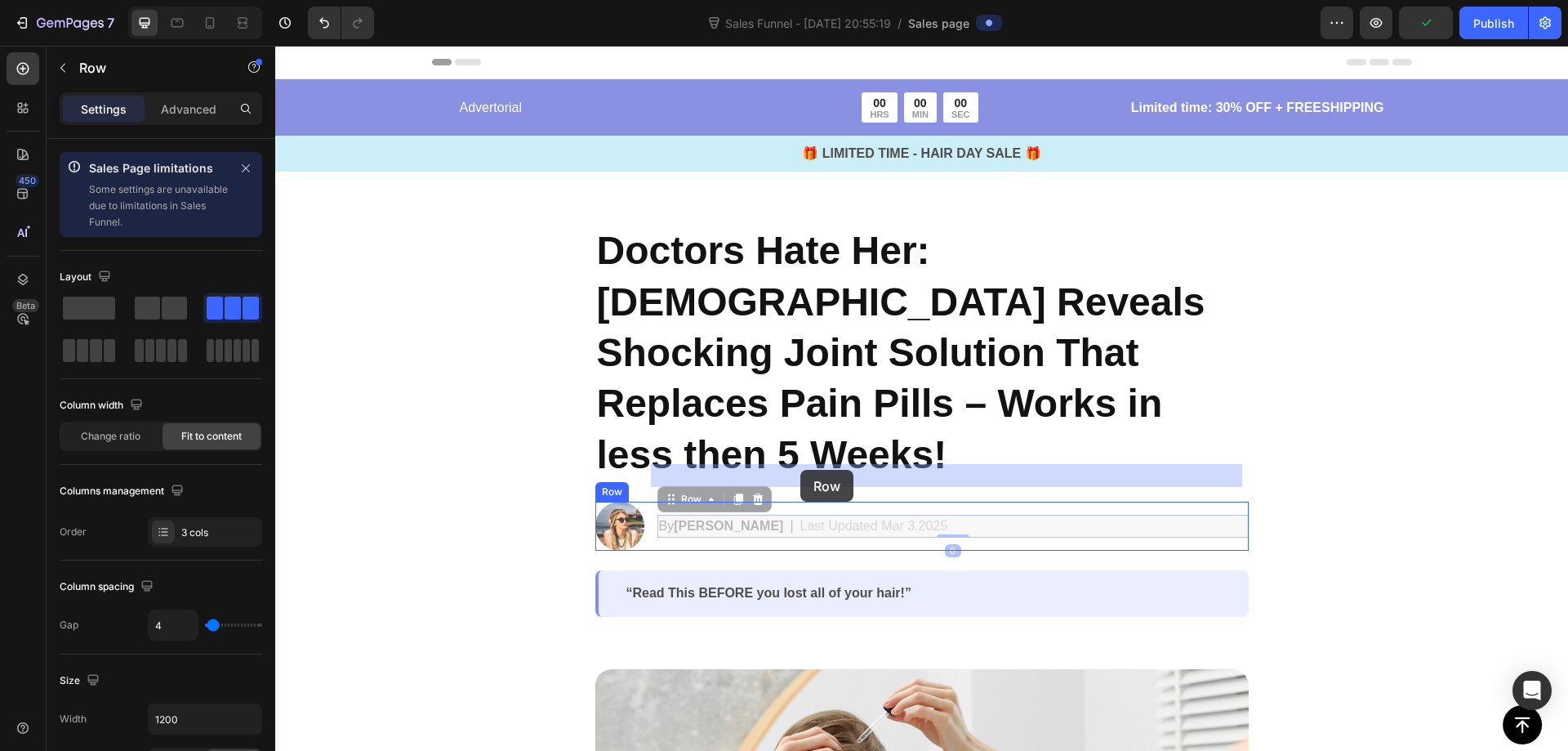
drag, startPoint x: 910, startPoint y: 471, endPoint x: 800, endPoint y: 470, distance: 110.0
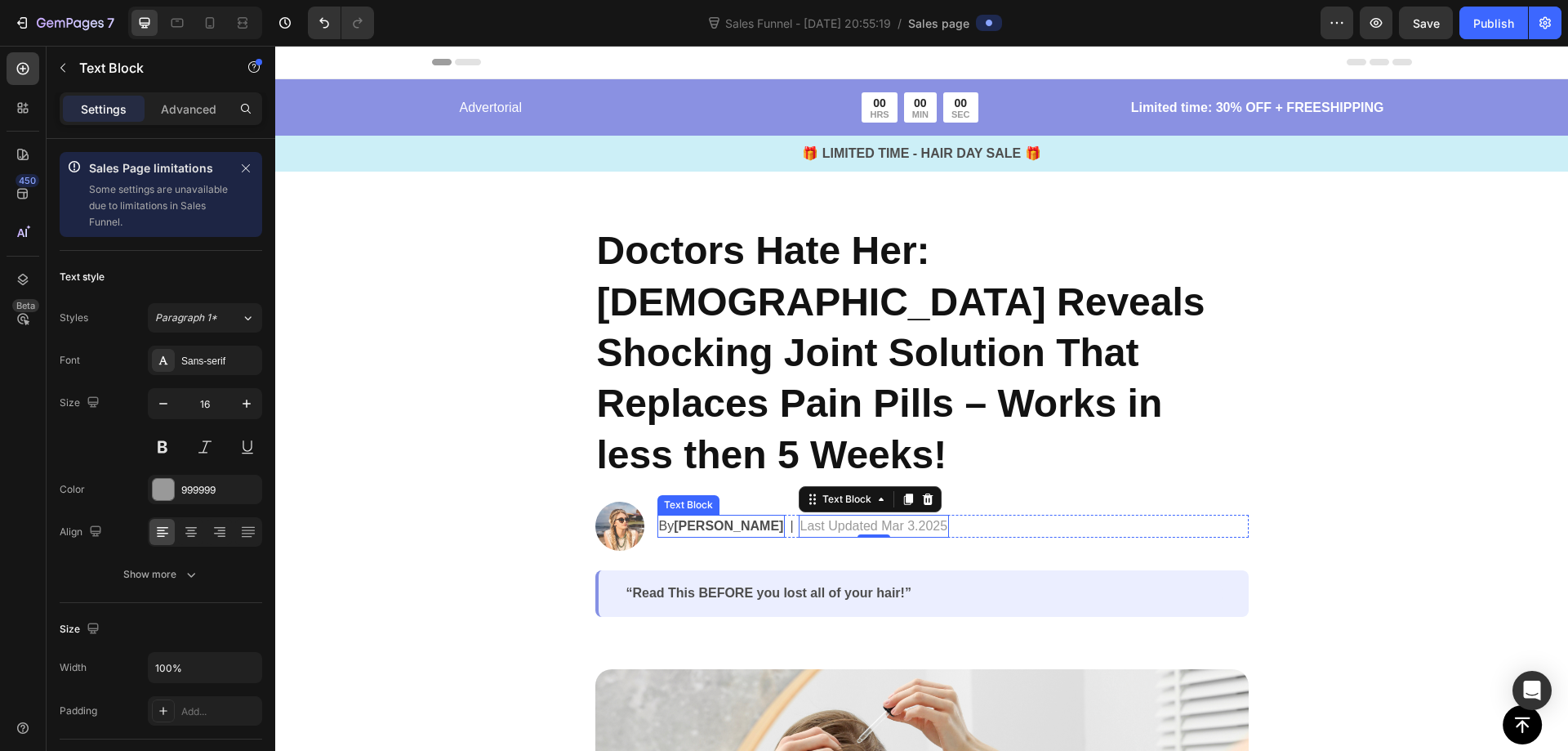
click at [683, 519] on strong "[PERSON_NAME]" at bounding box center [729, 526] width 110 height 14
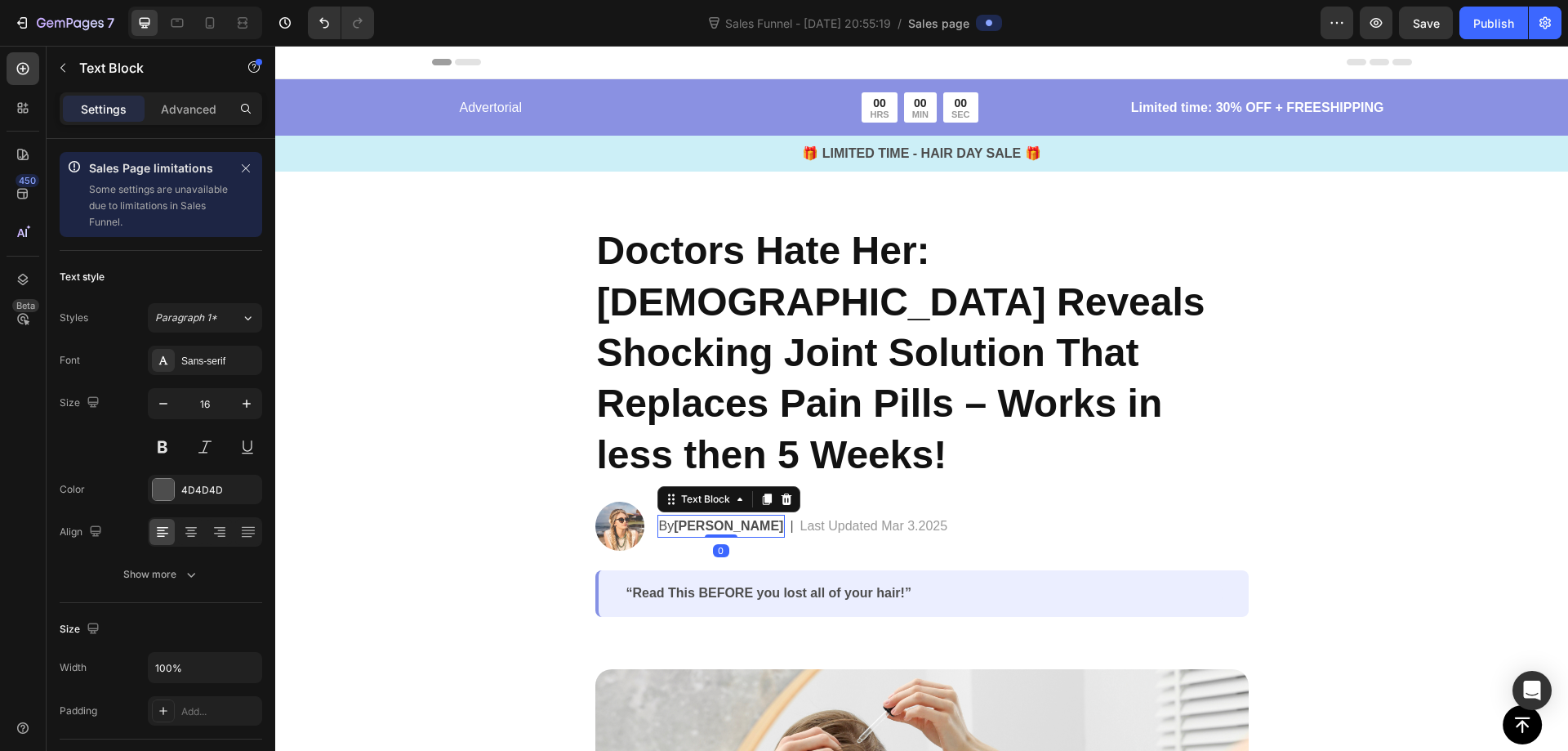
click at [693, 519] on strong "[PERSON_NAME]" at bounding box center [729, 526] width 110 height 14
click at [808, 516] on p "Last Updated Mar 3.2025" at bounding box center [868, 526] width 148 height 19
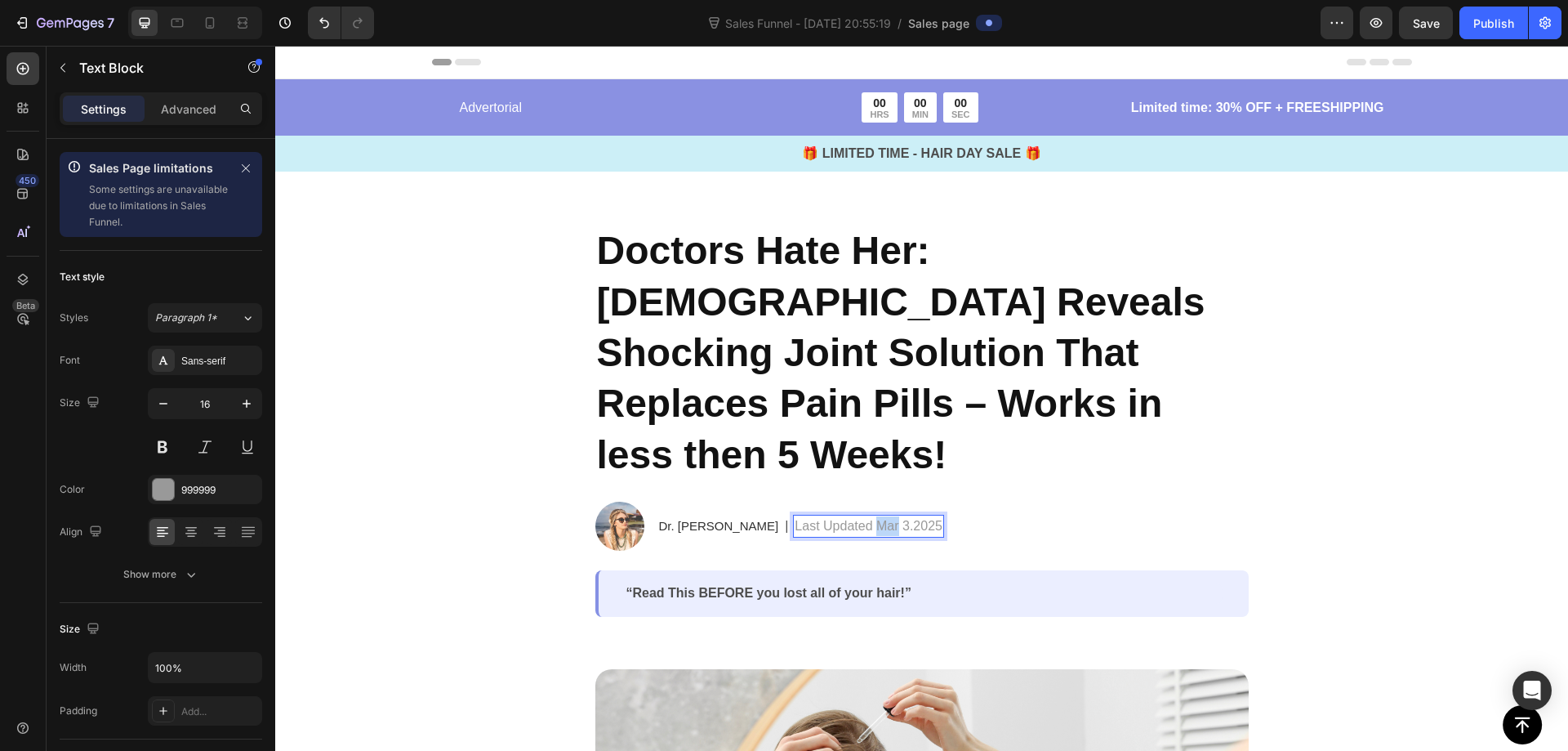
click at [808, 516] on p "Last Updated Mar 3.2025" at bounding box center [868, 526] width 148 height 19
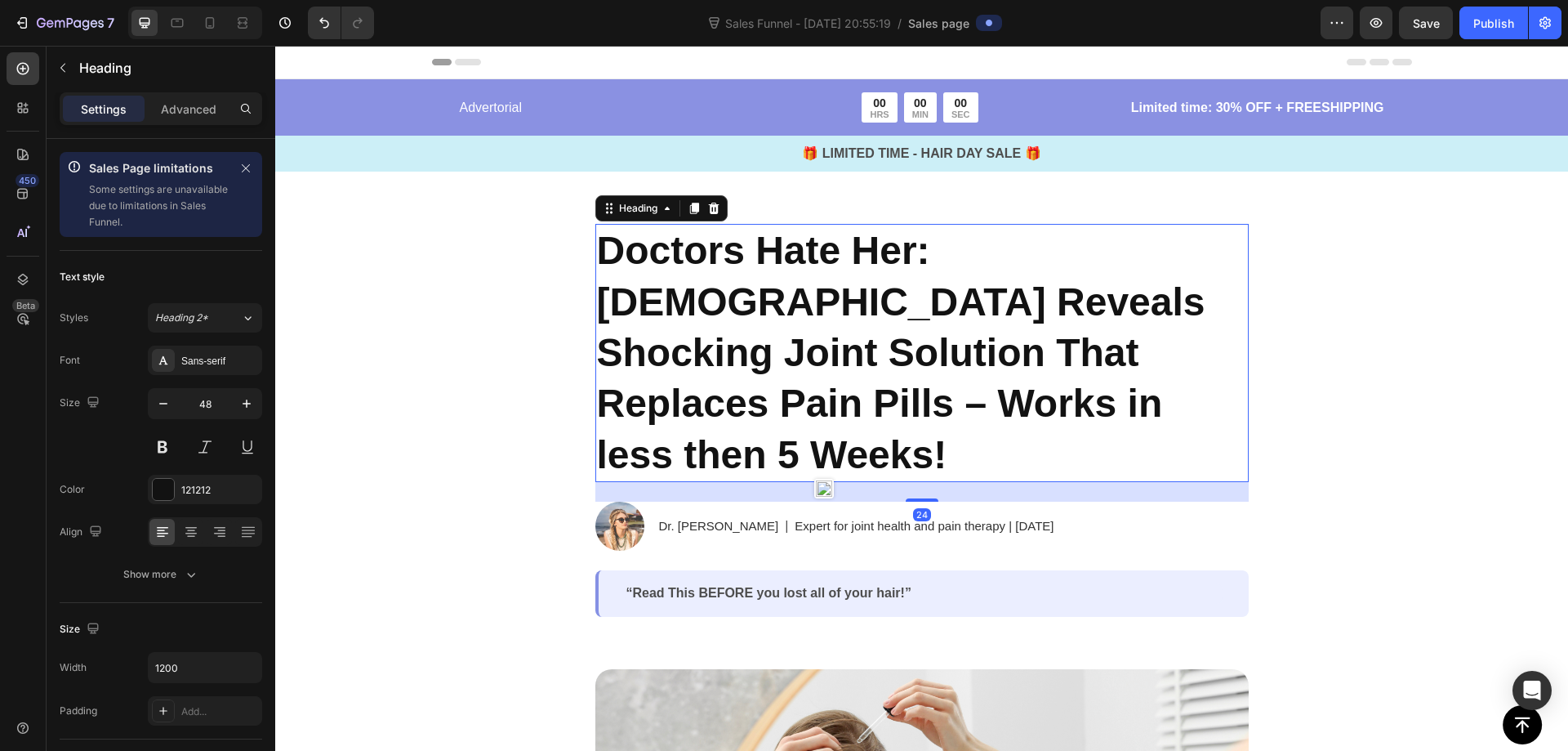
click at [1095, 417] on p "⁠⁠⁠⁠⁠⁠⁠ Doctors Hate Her: [DEMOGRAPHIC_DATA] Reveals Shocking Joint Solution Th…" at bounding box center [922, 353] width 650 height 254
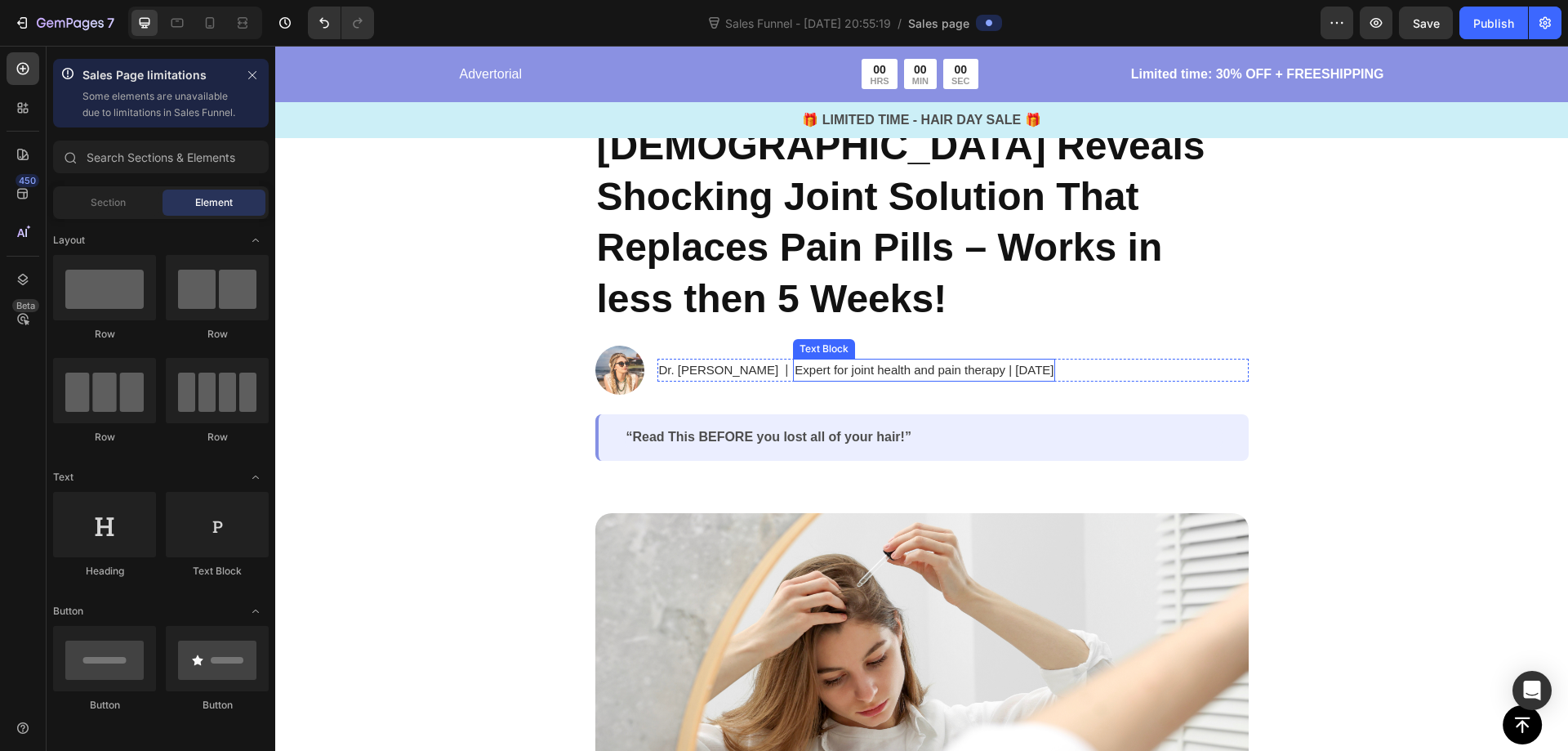
scroll to position [163, 0]
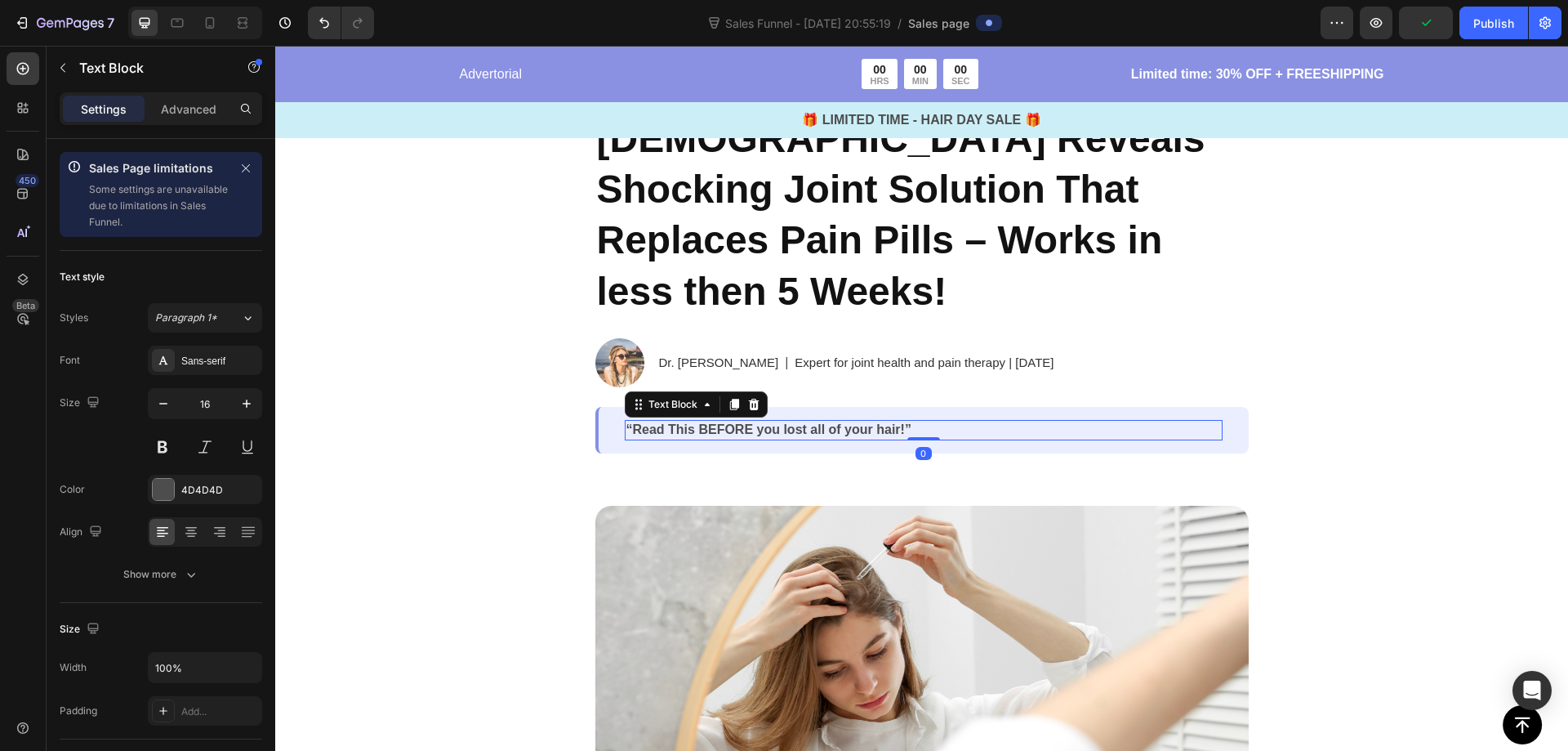
click at [730, 421] on p "“Read This BEFORE you lost all of your hair!”" at bounding box center [923, 429] width 595 height 17
click at [749, 398] on icon at bounding box center [754, 404] width 11 height 11
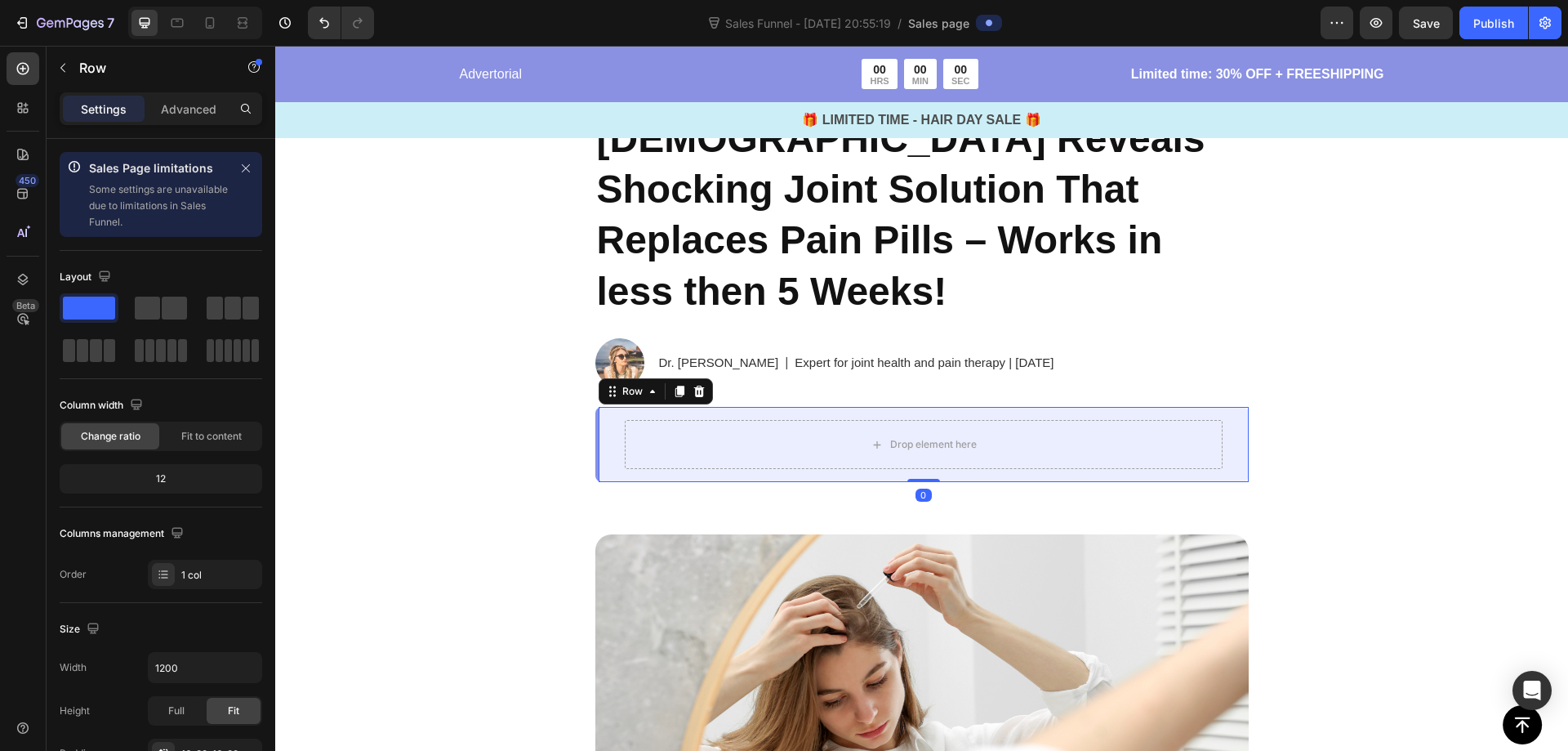
click at [598, 406] on div "Drop element here Row 0" at bounding box center [922, 444] width 654 height 75
click at [693, 385] on icon at bounding box center [699, 391] width 11 height 11
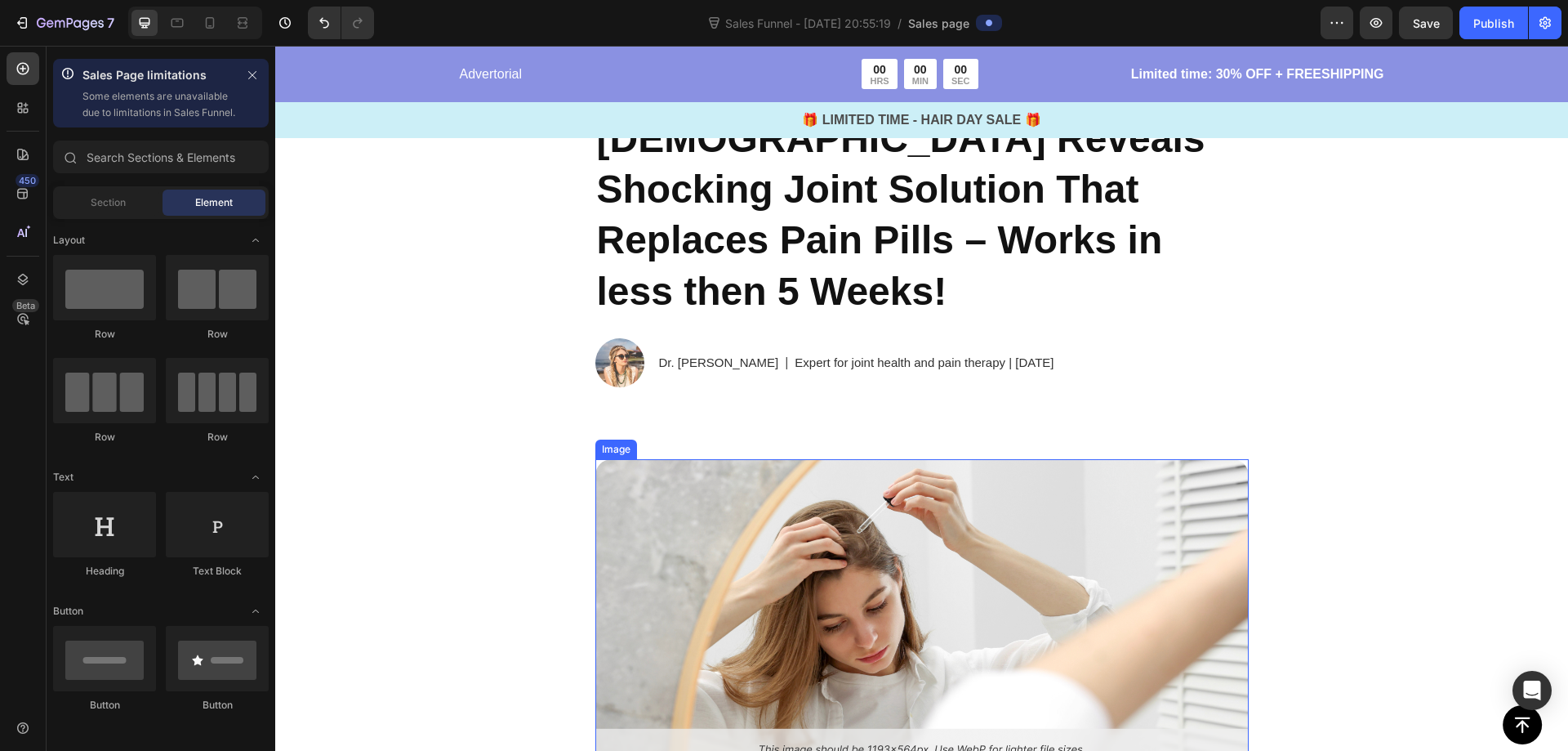
click at [777, 469] on img at bounding box center [922, 614] width 654 height 309
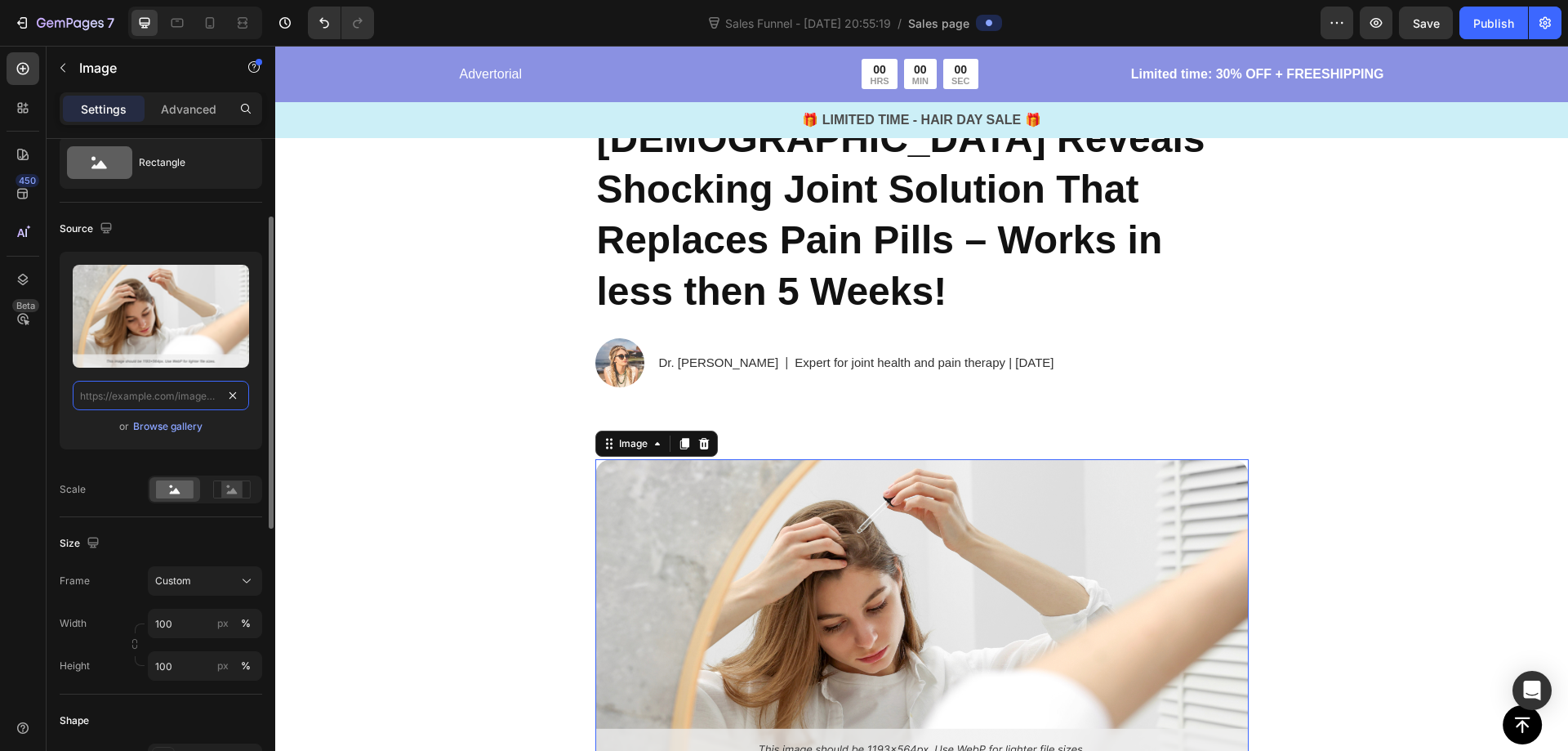
drag, startPoint x: 239, startPoint y: 398, endPoint x: 189, endPoint y: 398, distance: 50.0
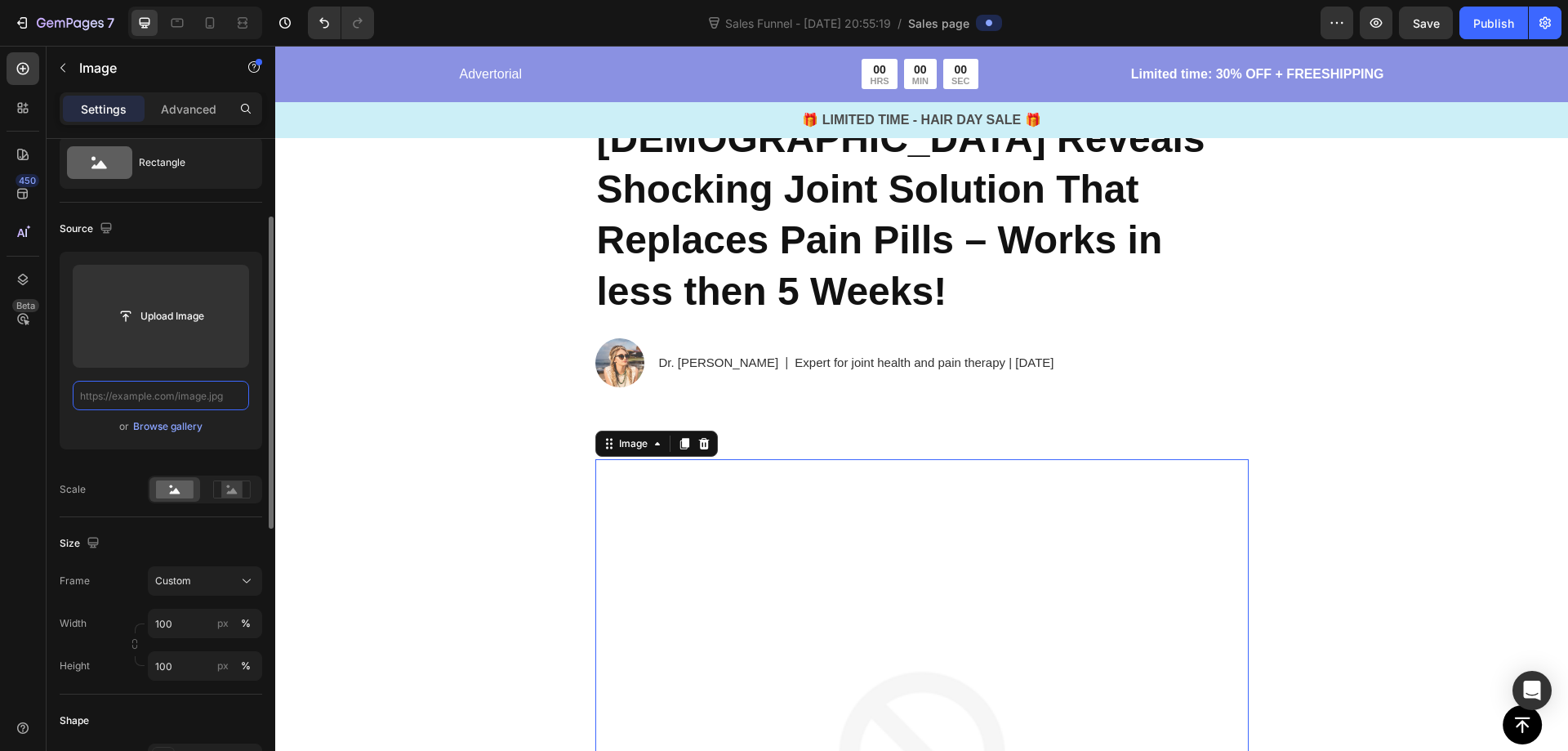
click at [164, 398] on input "text" at bounding box center [161, 395] width 177 height 29
paste input "zentheca_beevenomjointlotion_en_res/img/1750399323-1745043140-[MEDICAL_DATA]-10…"
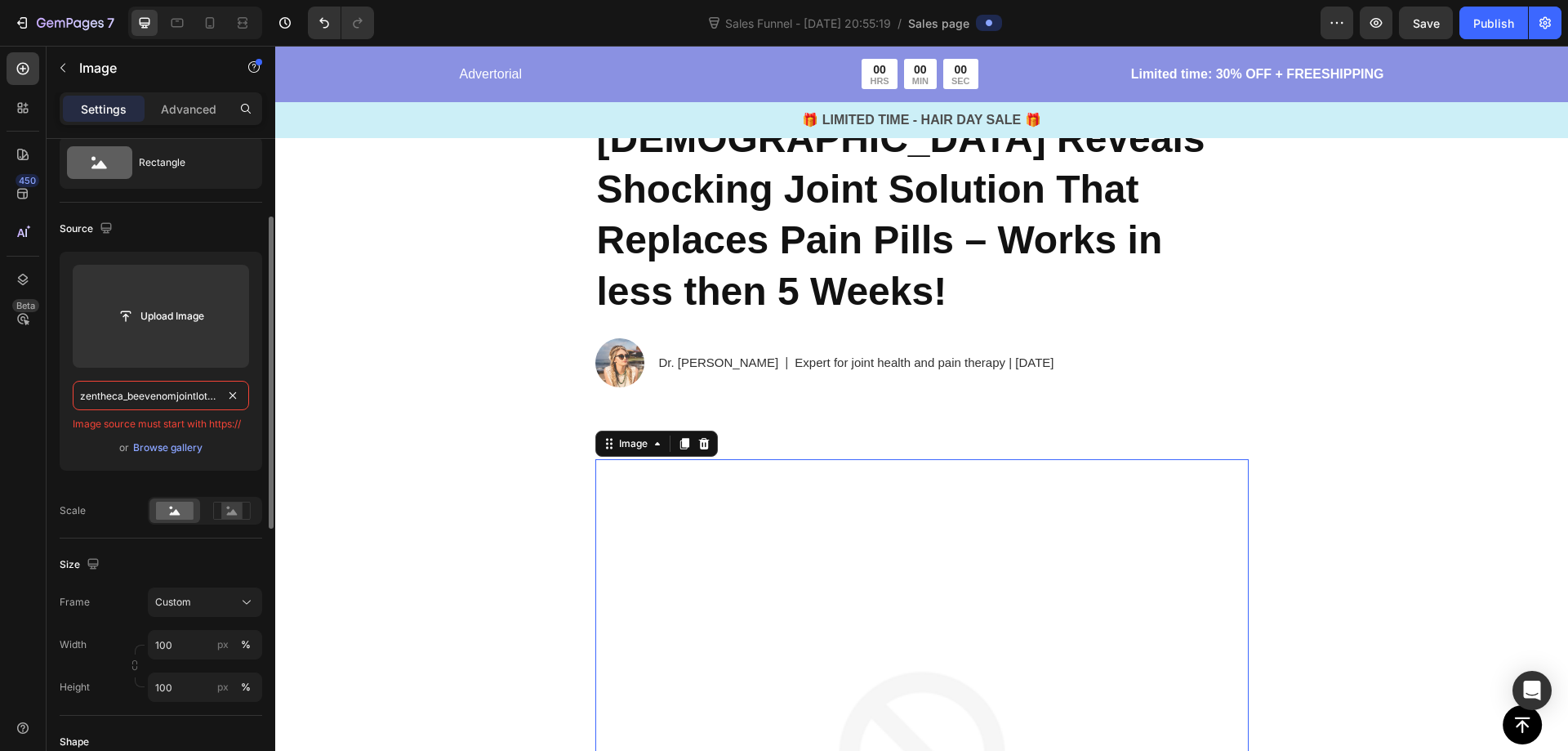
scroll to position [0, 303]
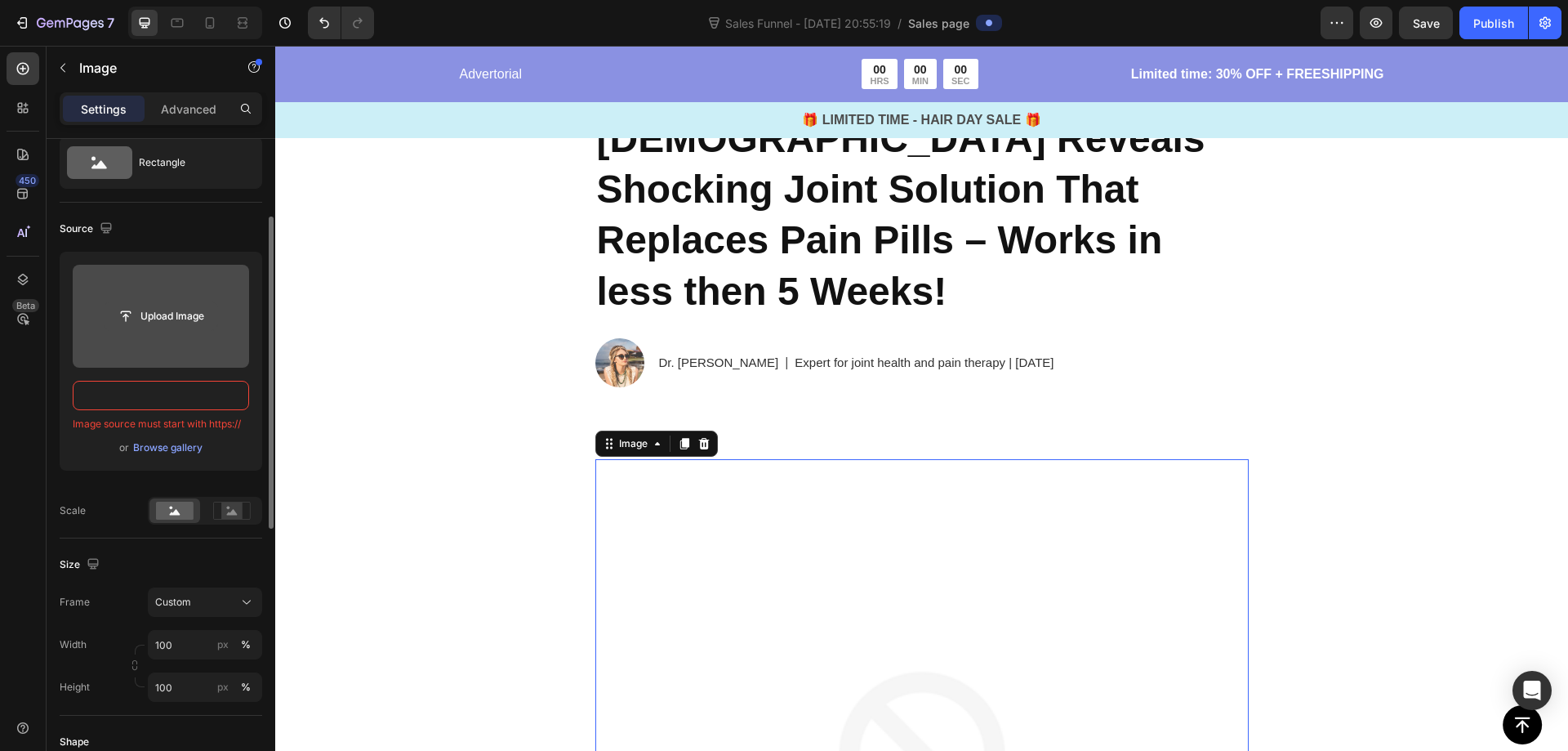
type input "zentheca_beevenomjointlotion_en_res/img/1750399323-1745043140-[MEDICAL_DATA]-10…"
click at [158, 318] on input "file" at bounding box center [161, 315] width 113 height 27
click at [147, 332] on label at bounding box center [161, 316] width 177 height 103
click at [147, 330] on input "file" at bounding box center [161, 315] width 113 height 27
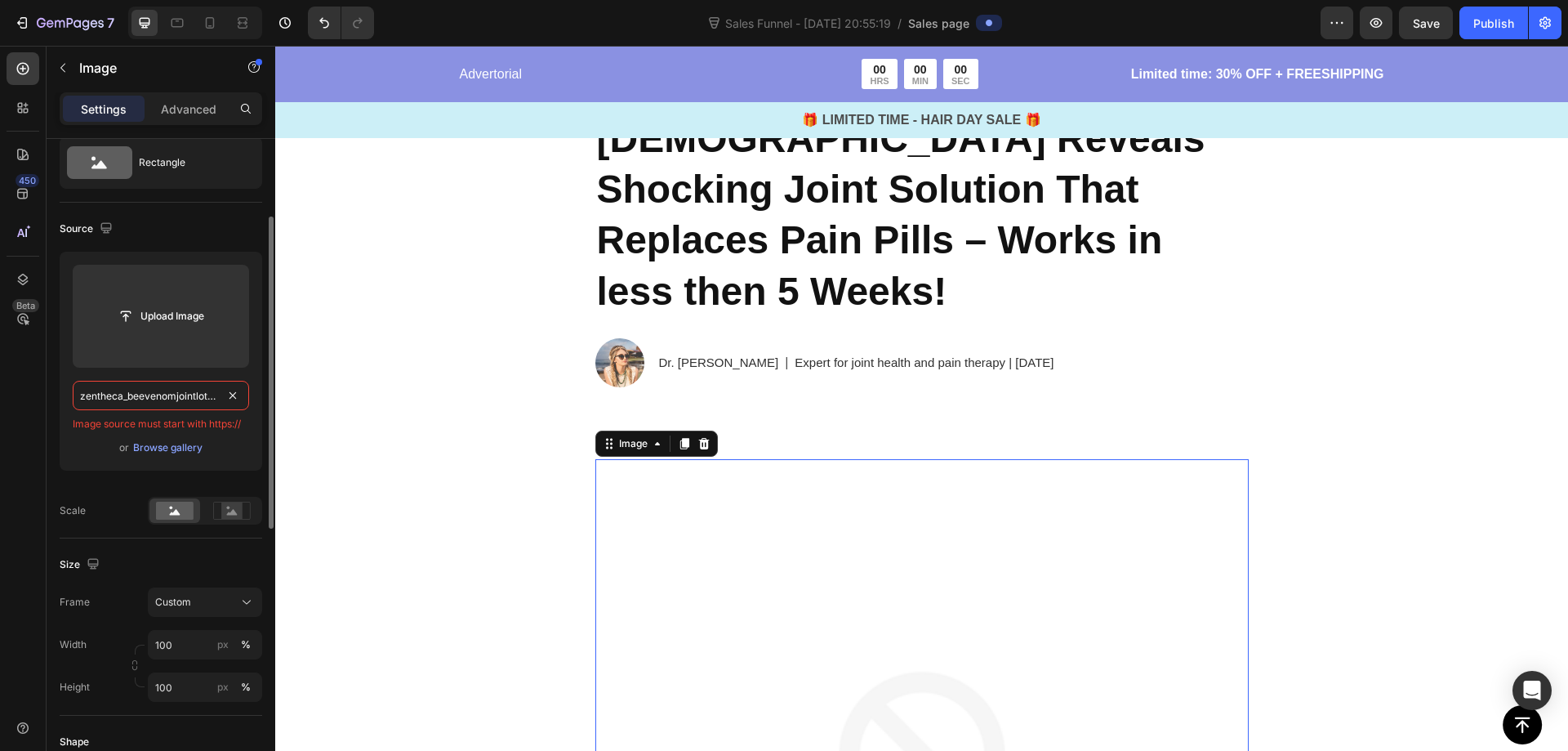
click at [206, 399] on input "zentheca_beevenomjointlotion_en_res/img/1750399323-1745043140-[MEDICAL_DATA]-10…" at bounding box center [161, 395] width 177 height 29
click at [175, 398] on input "text" at bounding box center [161, 395] width 177 height 29
paste input "javascript:;"
type input "javascript:;"
click at [182, 396] on input "text" at bounding box center [161, 395] width 177 height 29
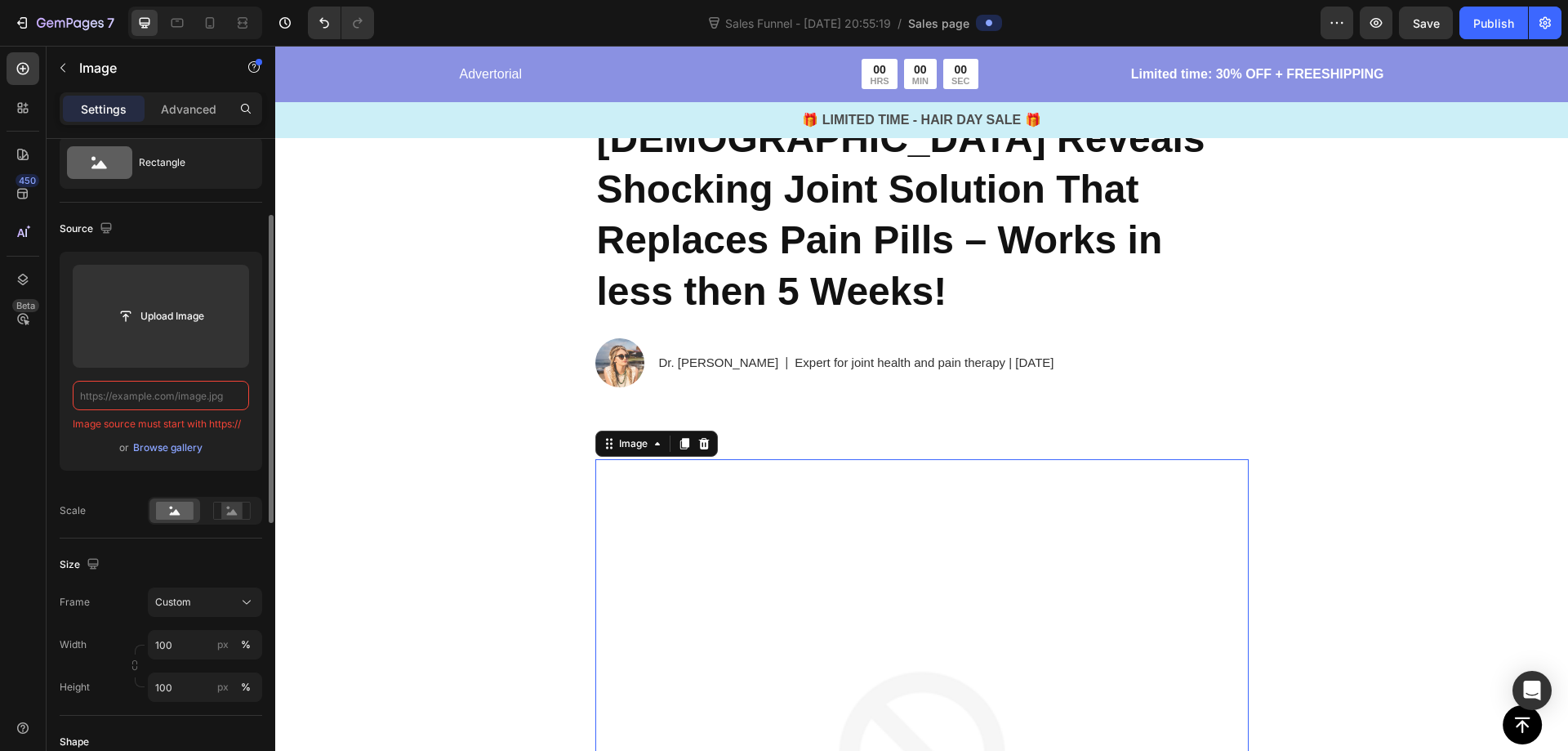
paste input "[URL][DOMAIN_NAME]…img/1750399323-1745043140-[MEDICAL_DATA]-1024x683.webp"
type input "[URL][DOMAIN_NAME]…img/1750399323-1745043140-[MEDICAL_DATA]-1024x683.webp"
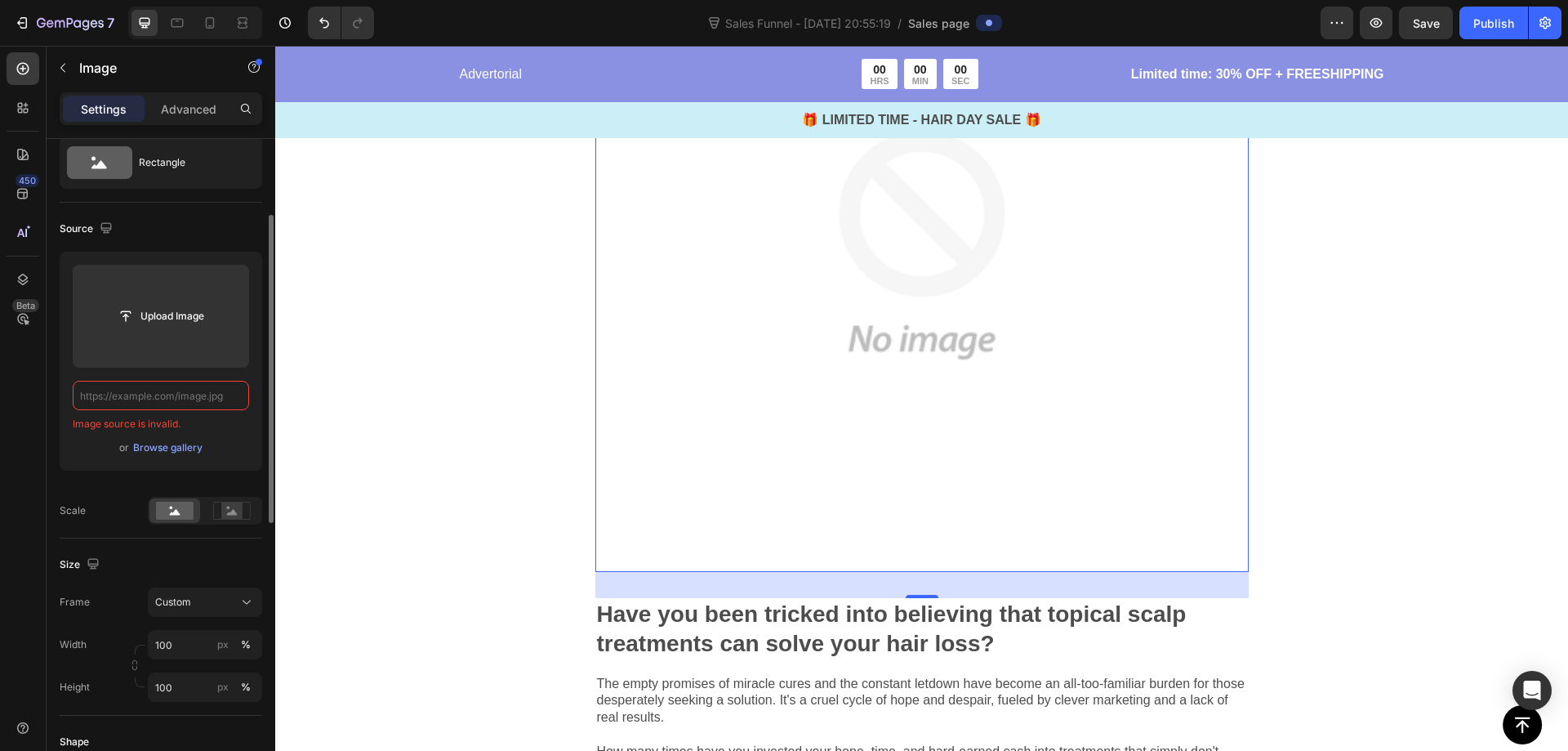
scroll to position [572, 0]
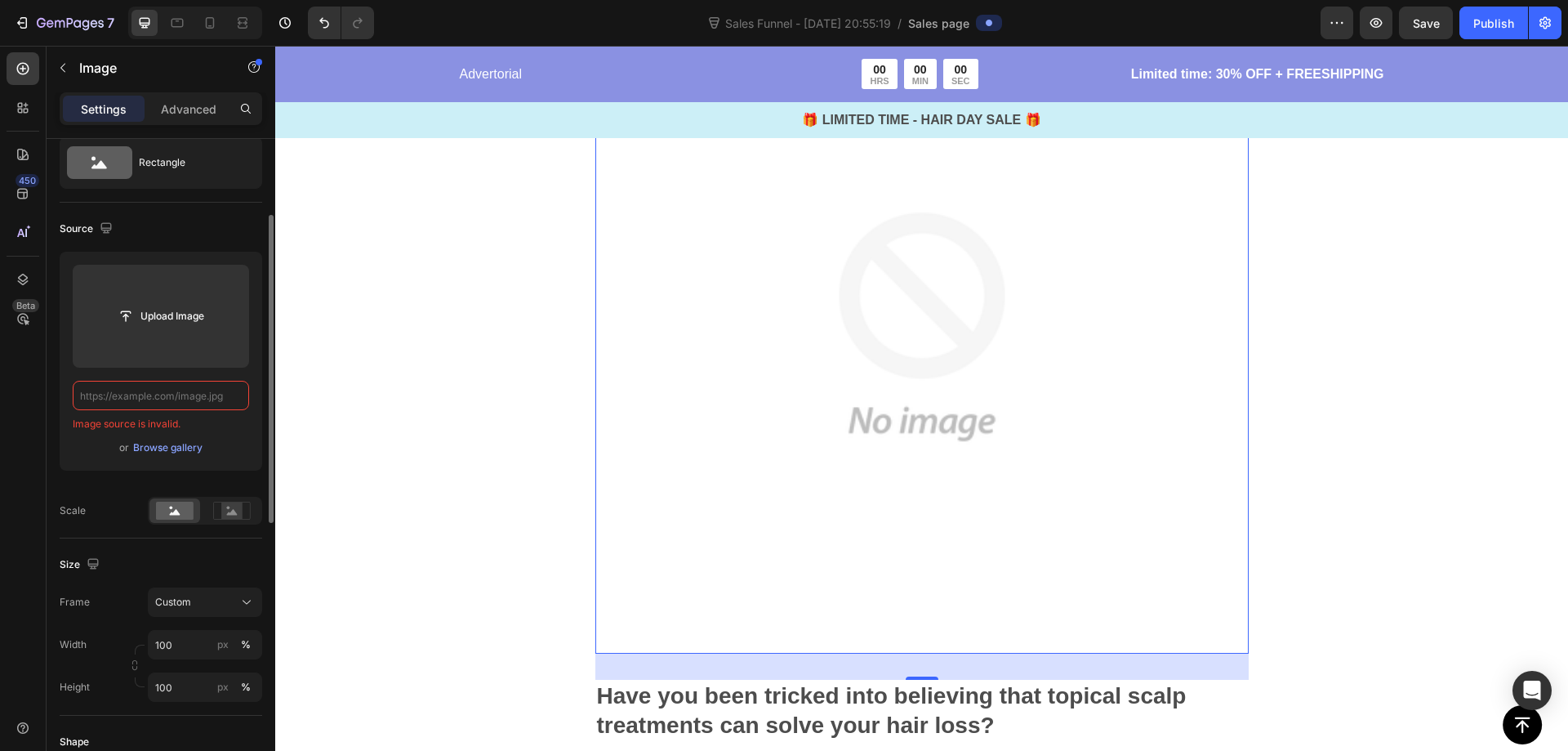
click at [659, 664] on div "32" at bounding box center [922, 667] width 654 height 27
click at [659, 662] on div "32" at bounding box center [922, 667] width 654 height 27
click at [68, 64] on icon "button" at bounding box center [63, 67] width 13 height 13
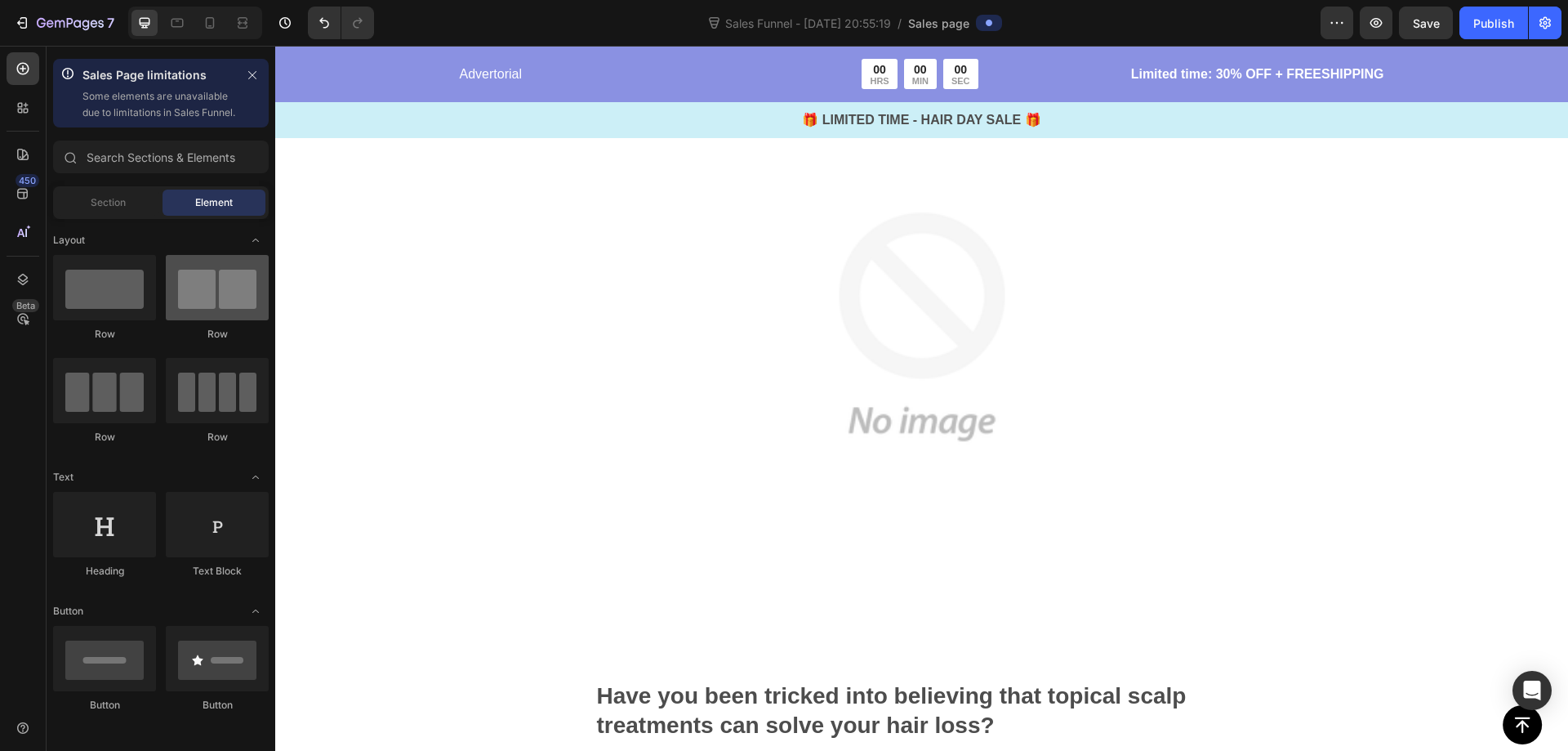
click at [243, 319] on div at bounding box center [217, 287] width 103 height 65
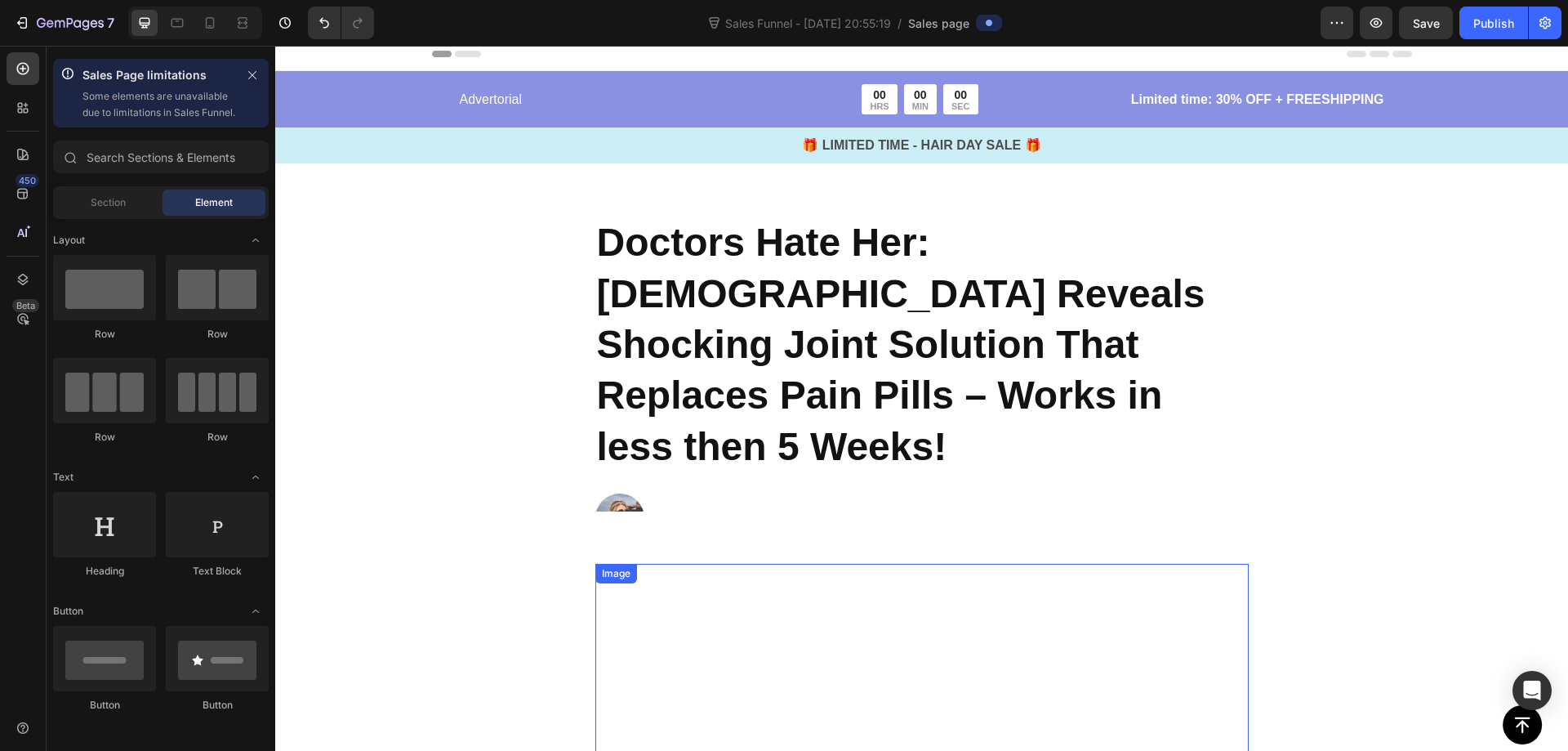
scroll to position [0, 0]
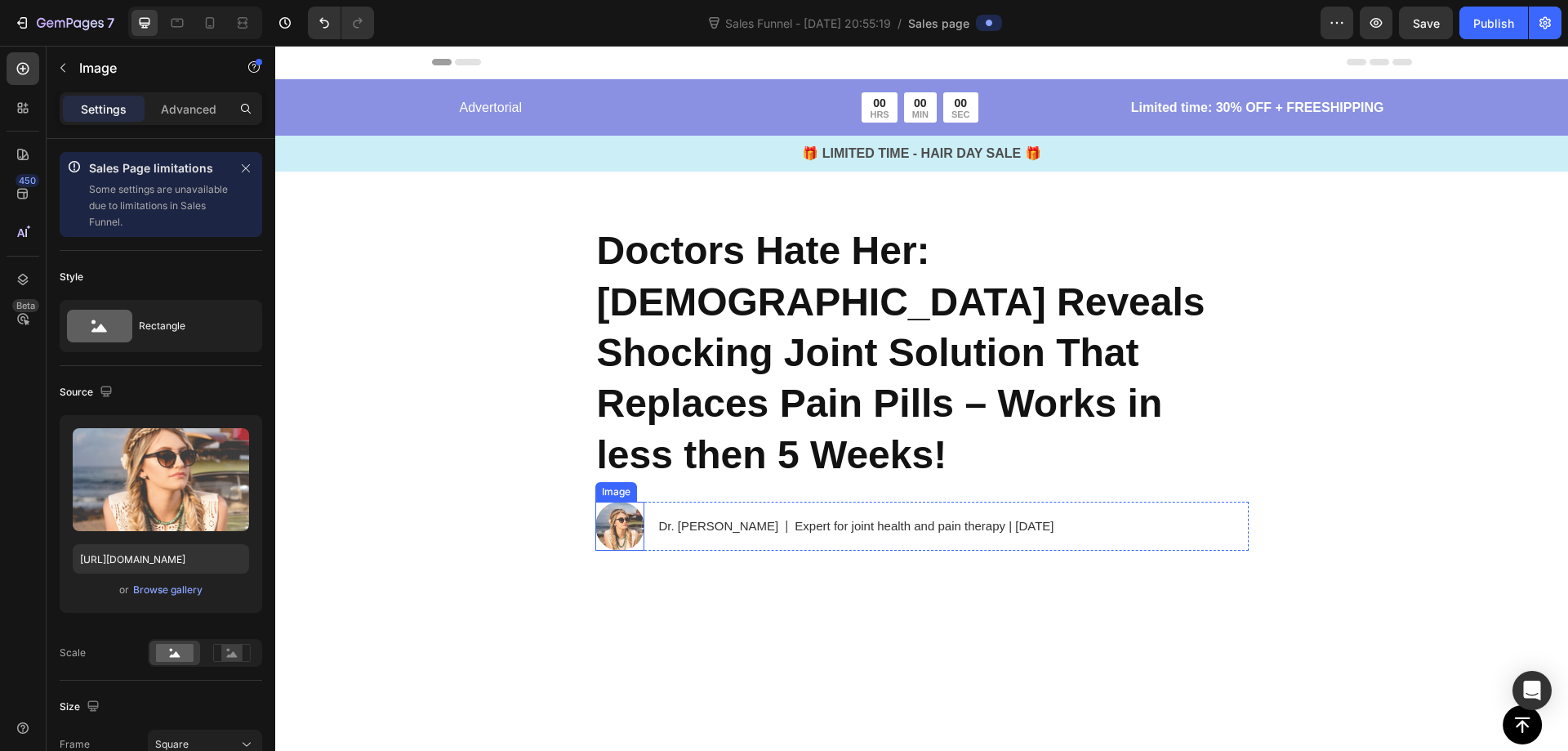
click at [621, 502] on img at bounding box center [619, 526] width 49 height 49
